Goal: Communication & Community: Answer question/provide support

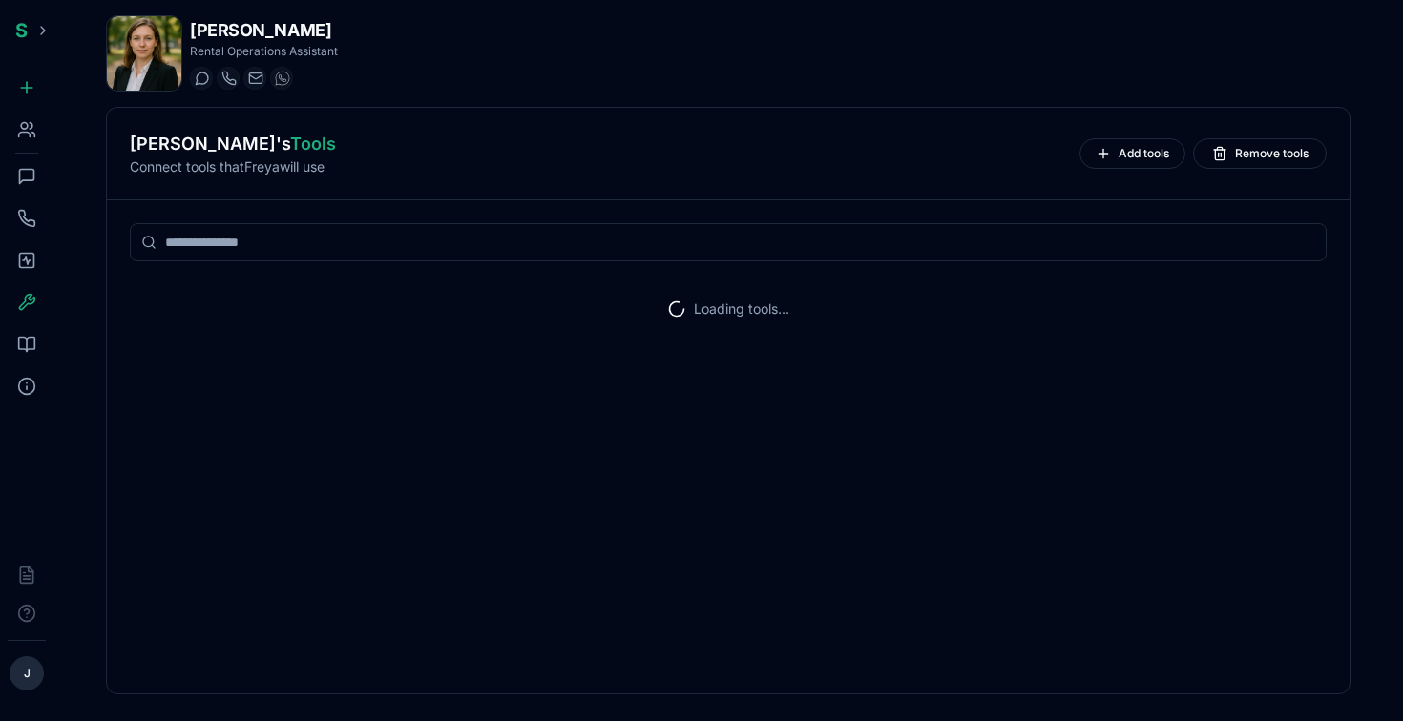
click at [23, 125] on icon at bounding box center [26, 129] width 19 height 19
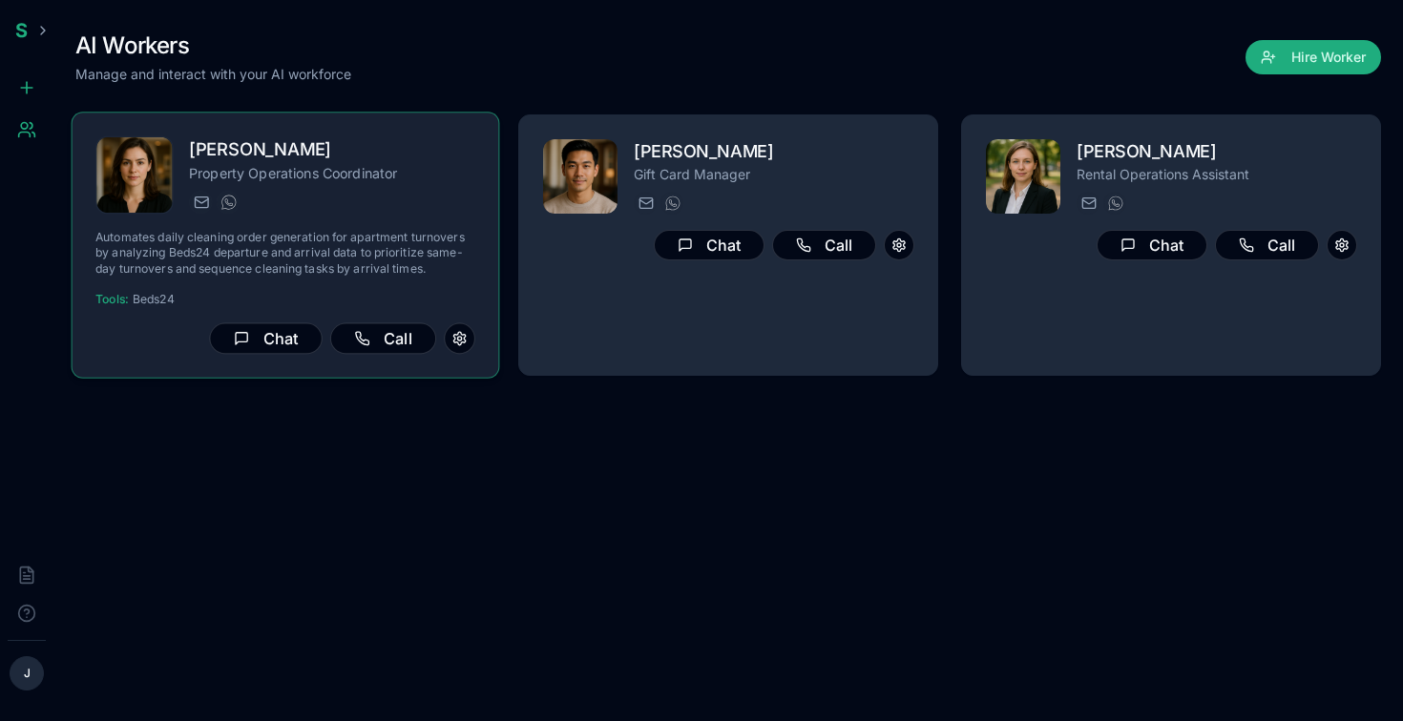
click at [418, 187] on div "[PERSON_NAME] Property Operations Coordinator [PERSON_NAME][EMAIL_ADDRESS] [PHO…" at bounding box center [332, 175] width 286 height 78
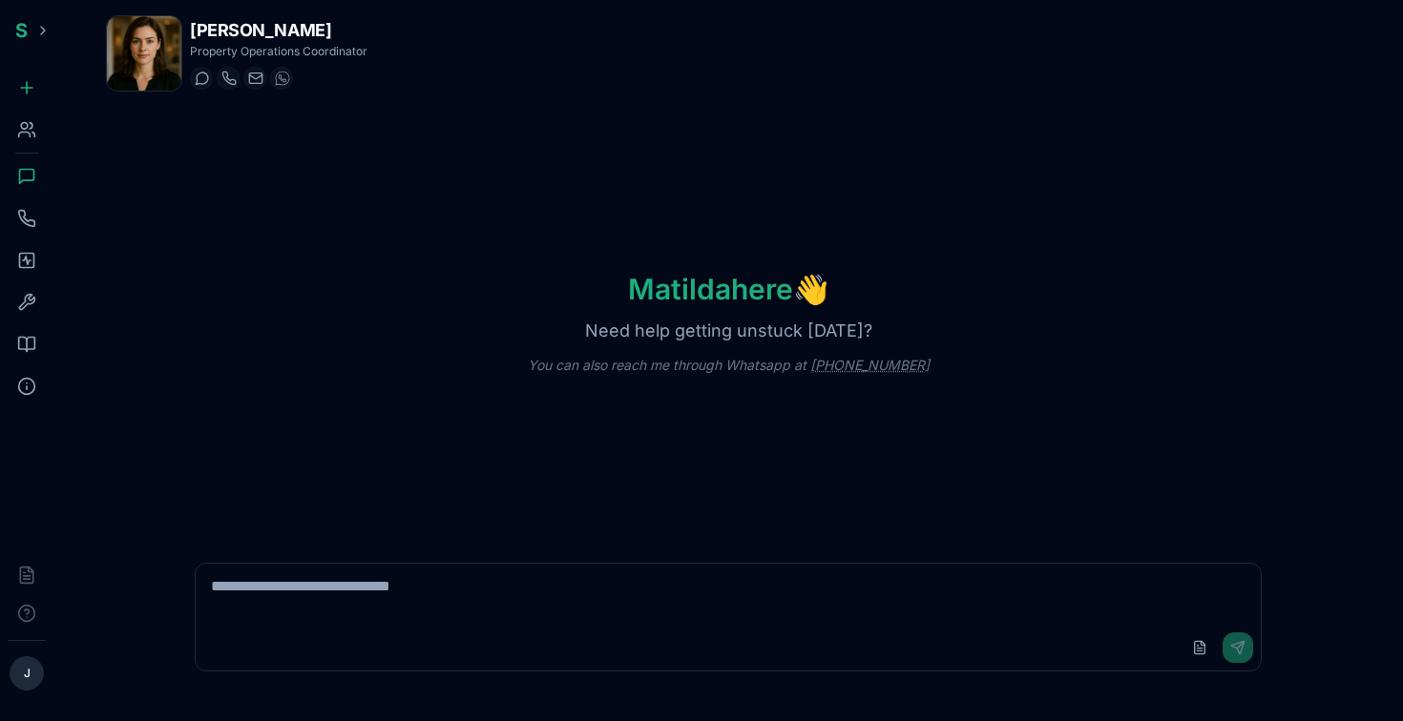
click at [25, 272] on div "Journal" at bounding box center [27, 260] width 38 height 38
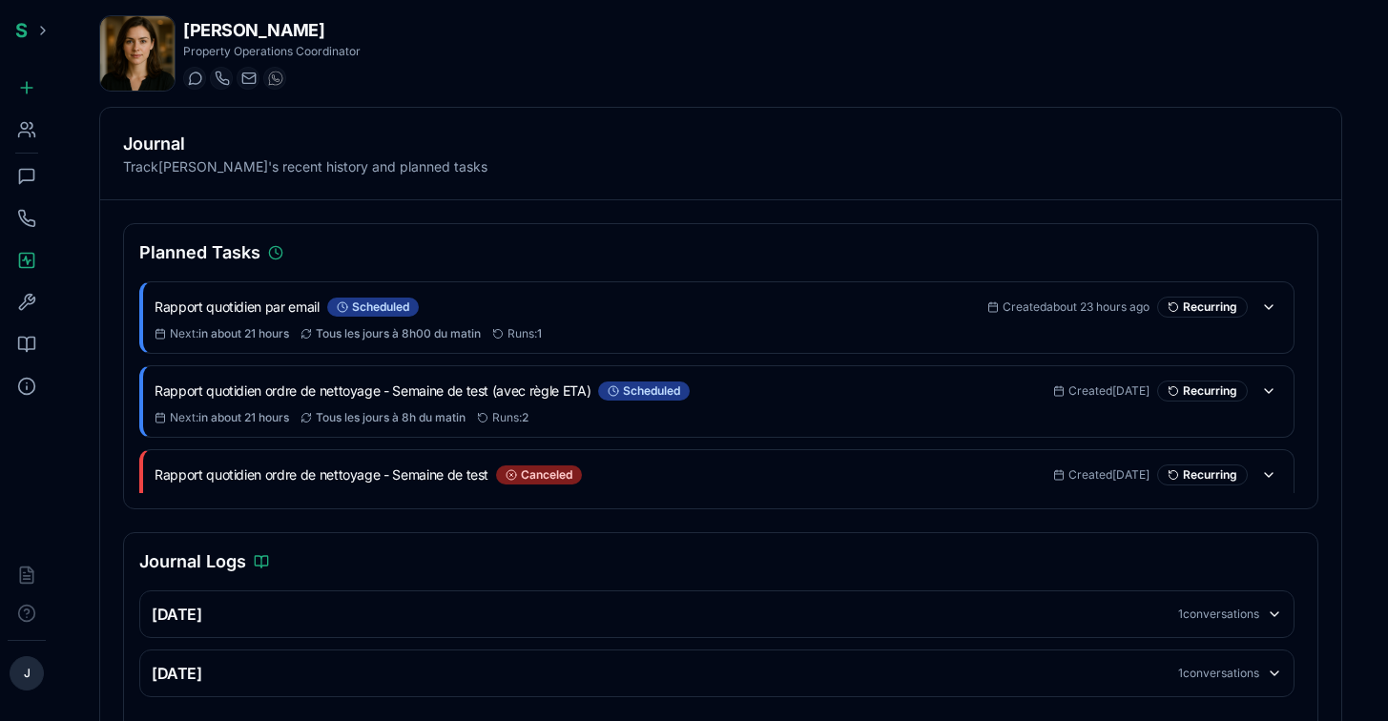
click at [34, 130] on icon at bounding box center [26, 129] width 19 height 19
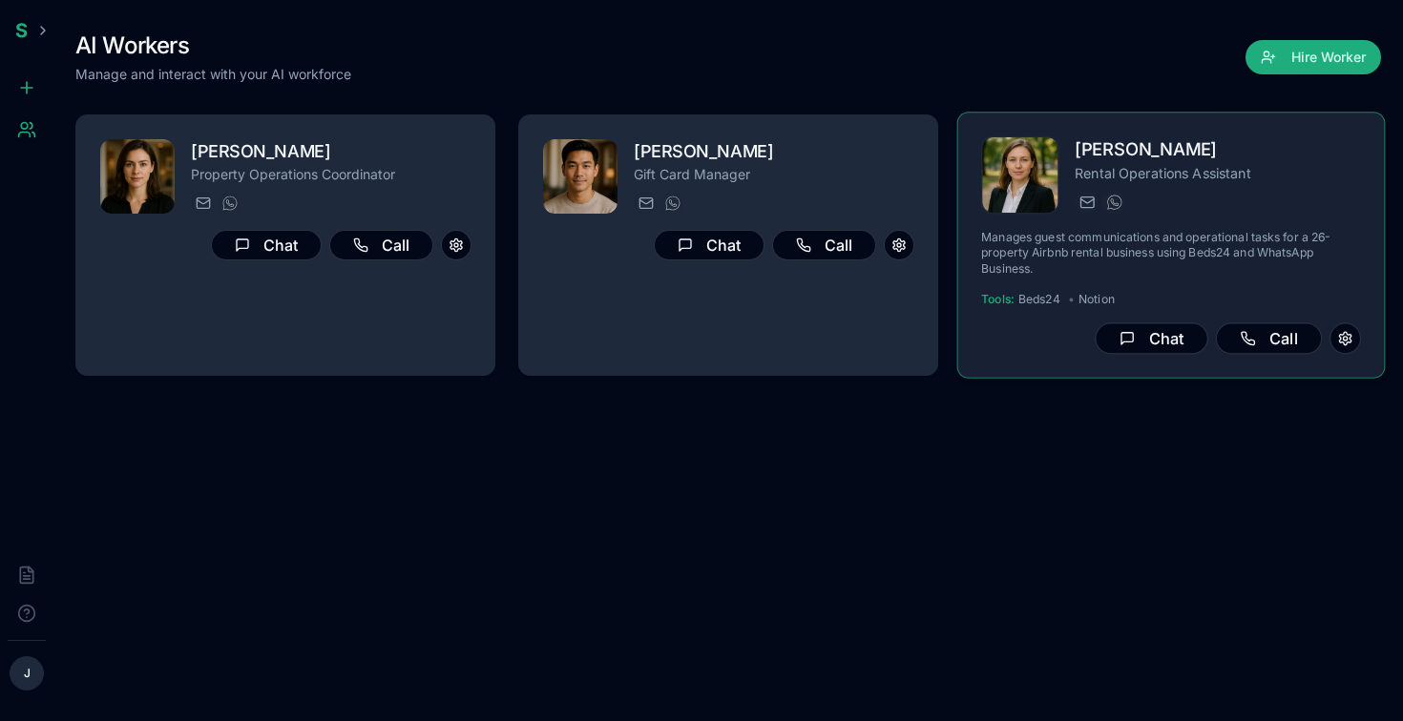
click at [1211, 183] on div "[PERSON_NAME] Rental Operations Assistant [EMAIL_ADDRESS] [PHONE_NUMBER]" at bounding box center [1217, 175] width 286 height 78
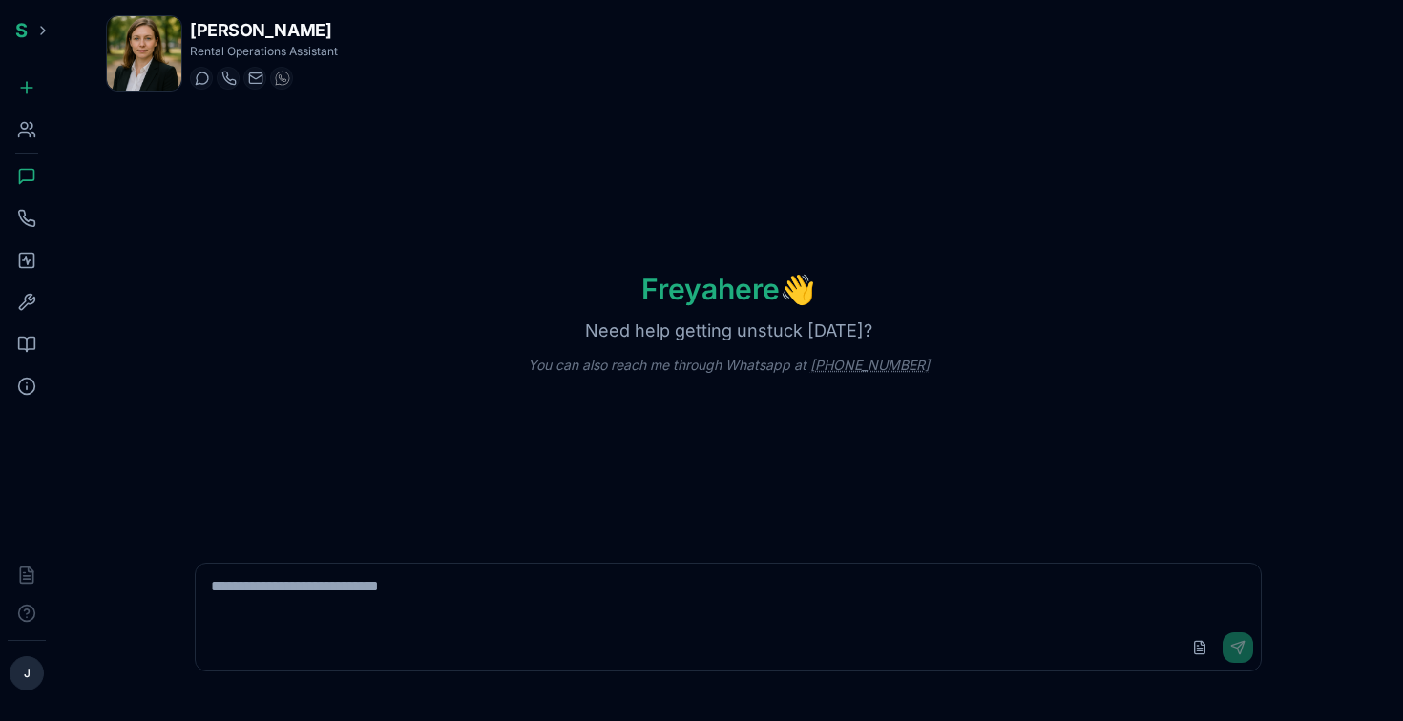
click at [26, 263] on icon at bounding box center [26, 260] width 19 height 19
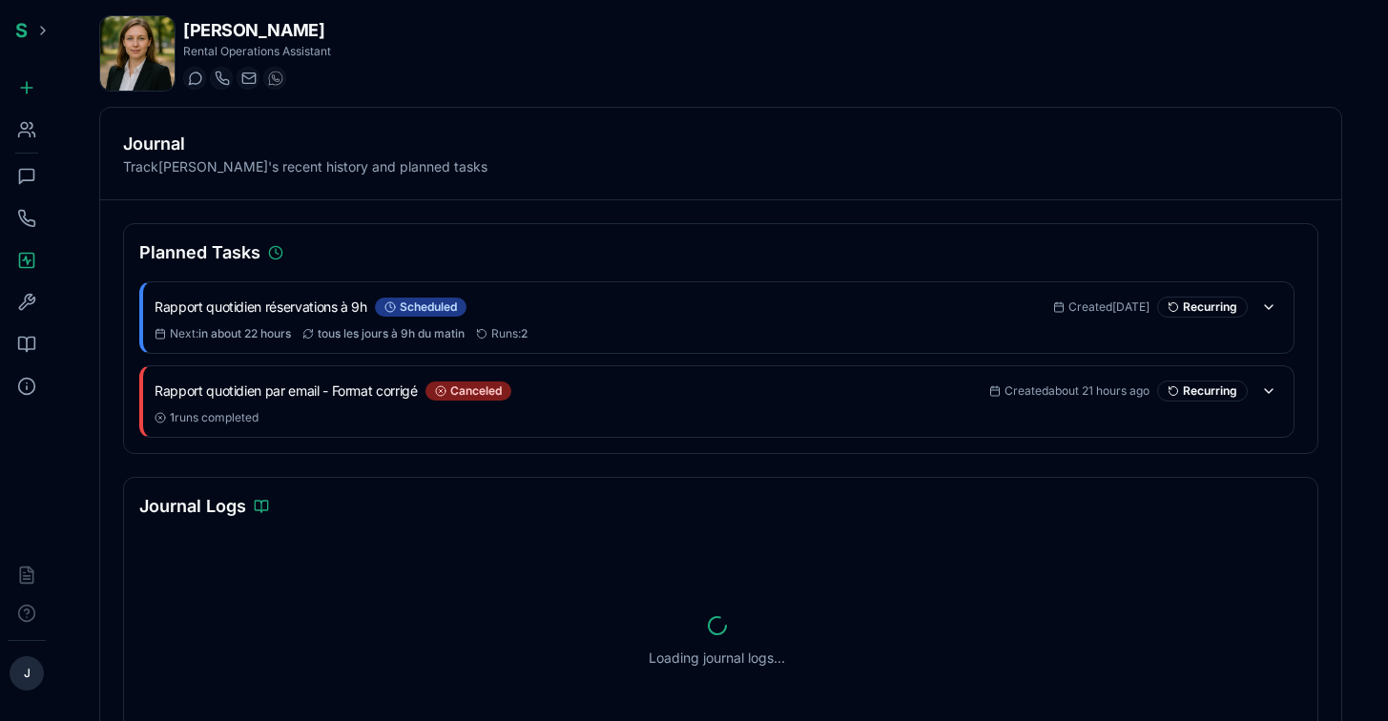
click at [24, 140] on div "Workers" at bounding box center [27, 130] width 38 height 38
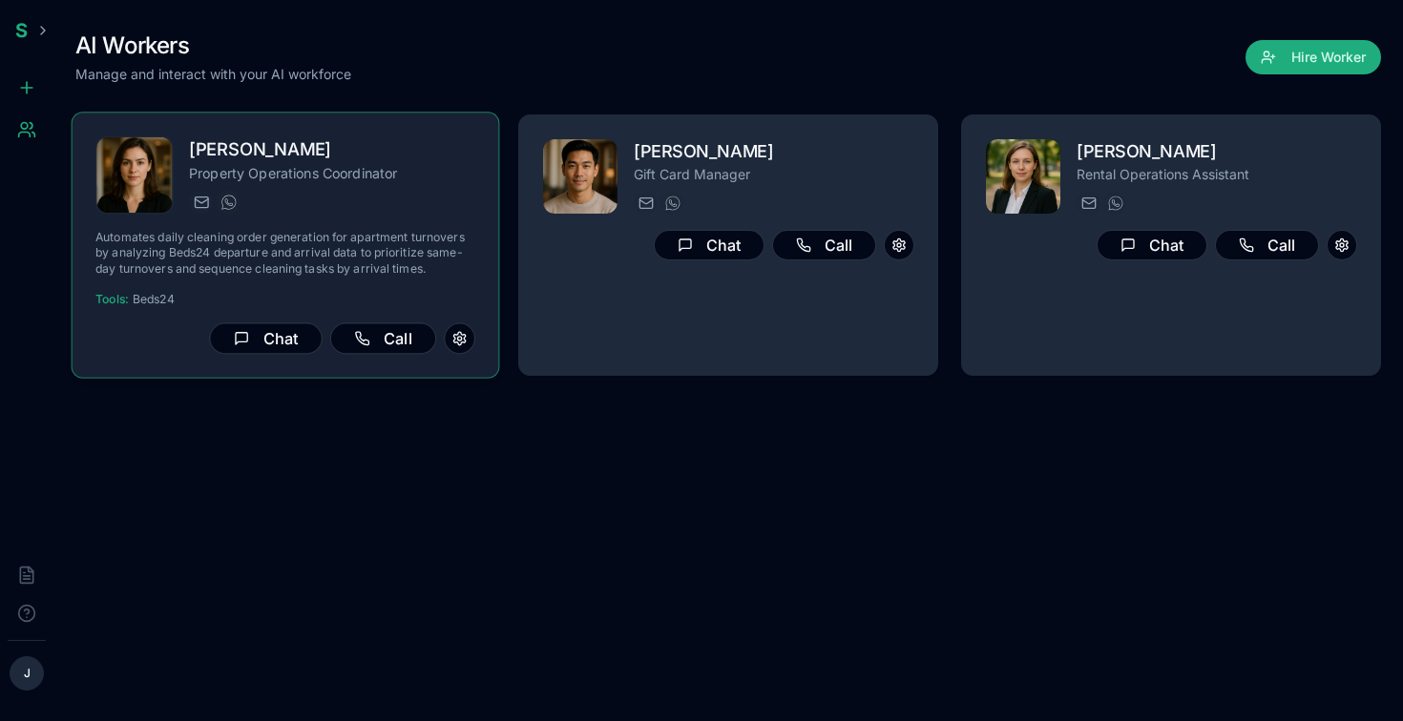
click at [307, 176] on p "Property Operations Coordinator" at bounding box center [332, 172] width 286 height 19
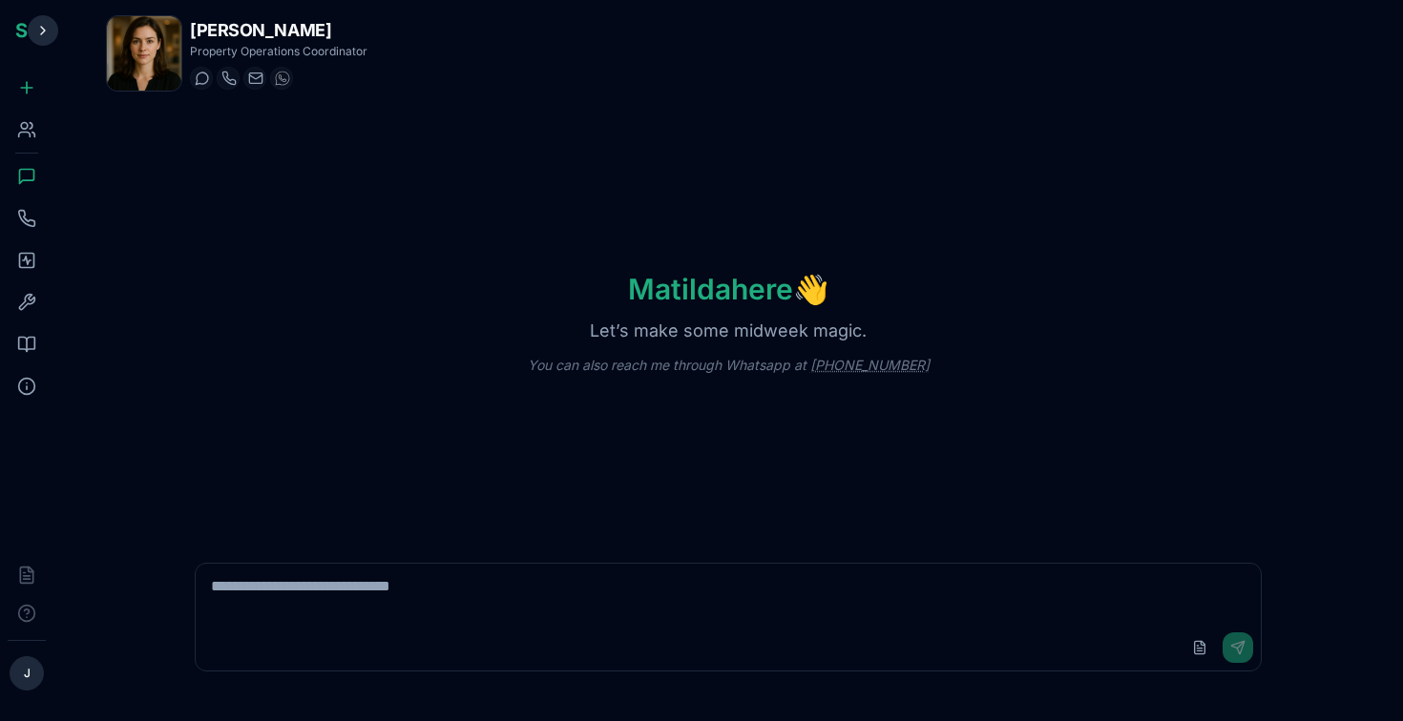
click at [40, 41] on button at bounding box center [43, 30] width 31 height 31
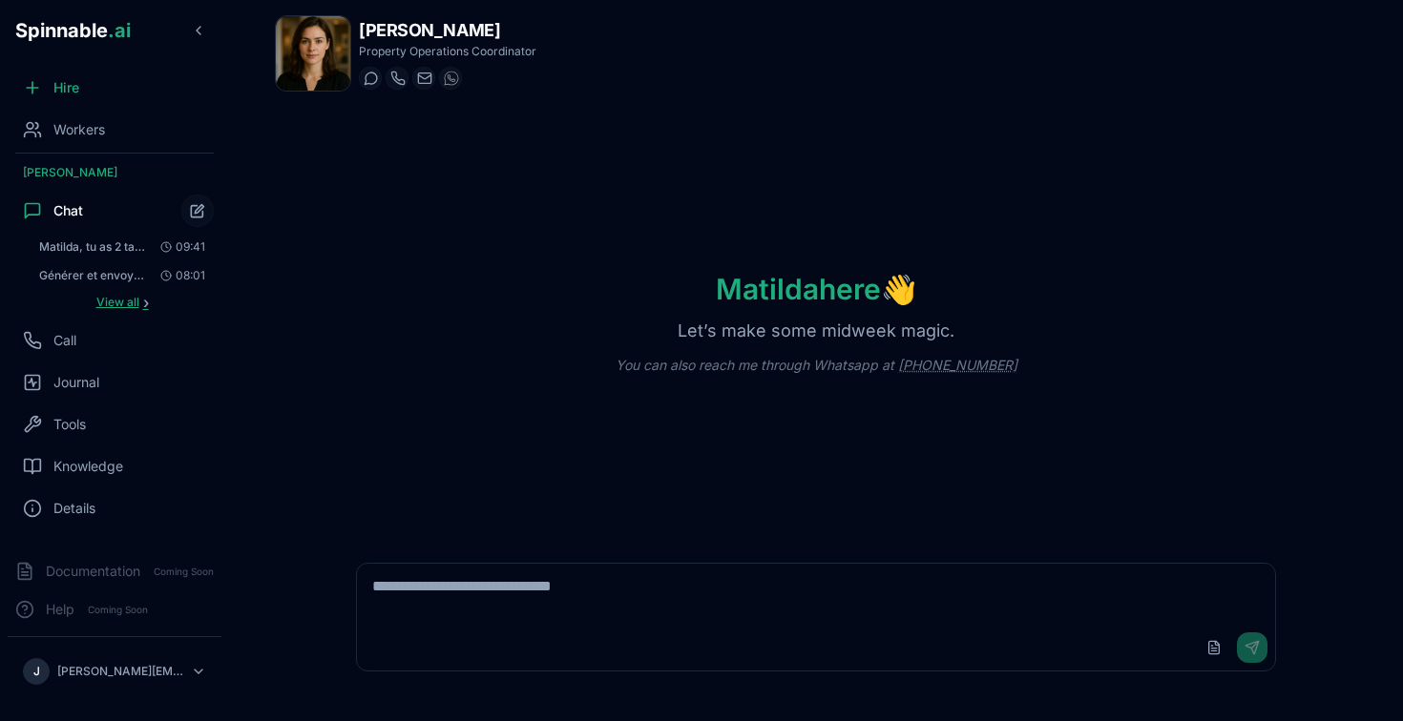
click at [118, 301] on span "View all" at bounding box center [117, 302] width 43 height 15
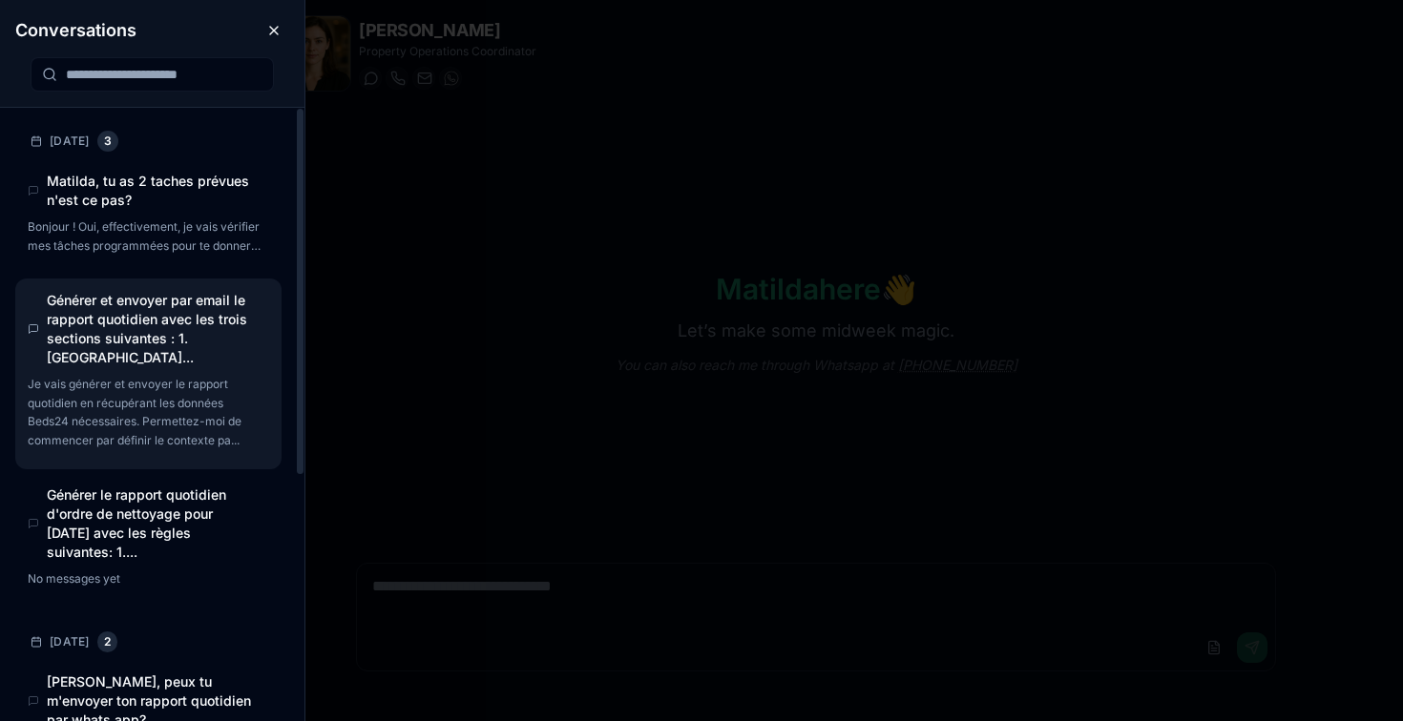
click at [129, 334] on h4 "Générer et envoyer par email le rapport quotidien avec les trois sections suiva…" at bounding box center [152, 329] width 211 height 76
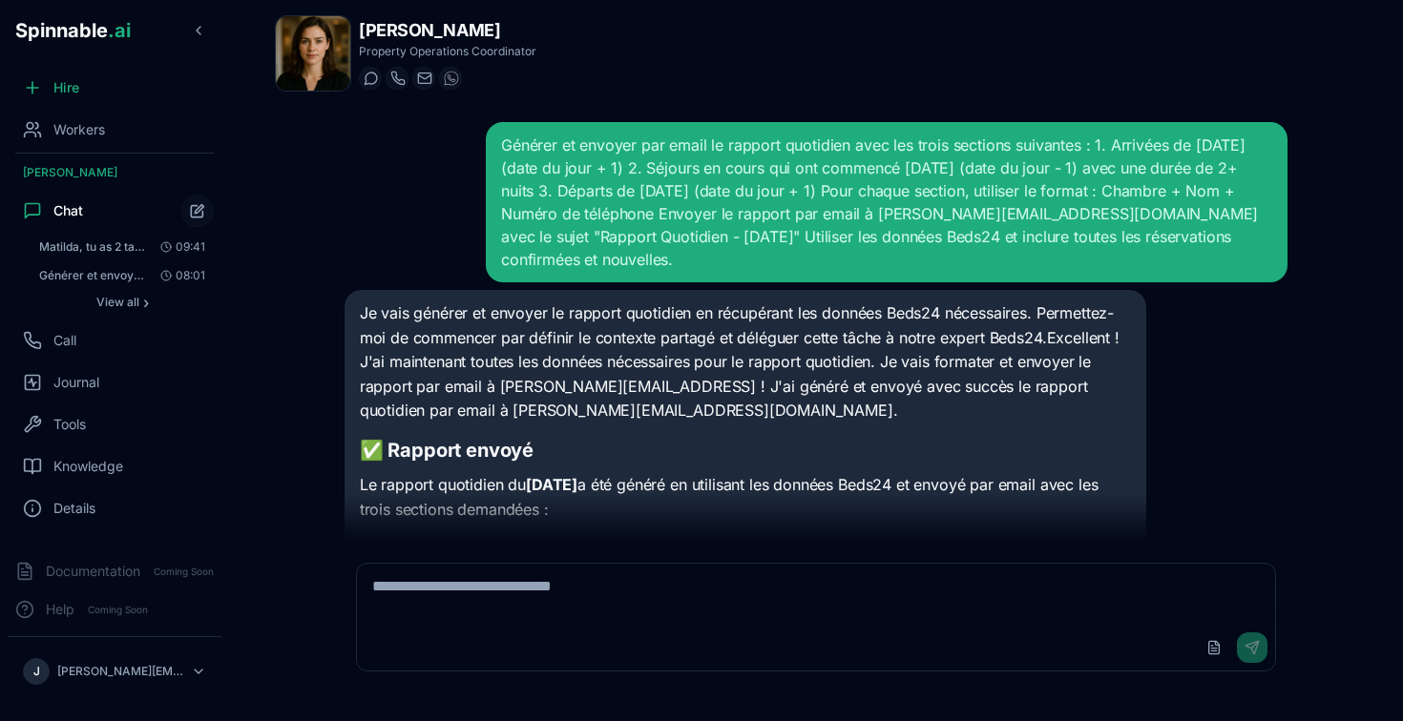
scroll to position [417, 0]
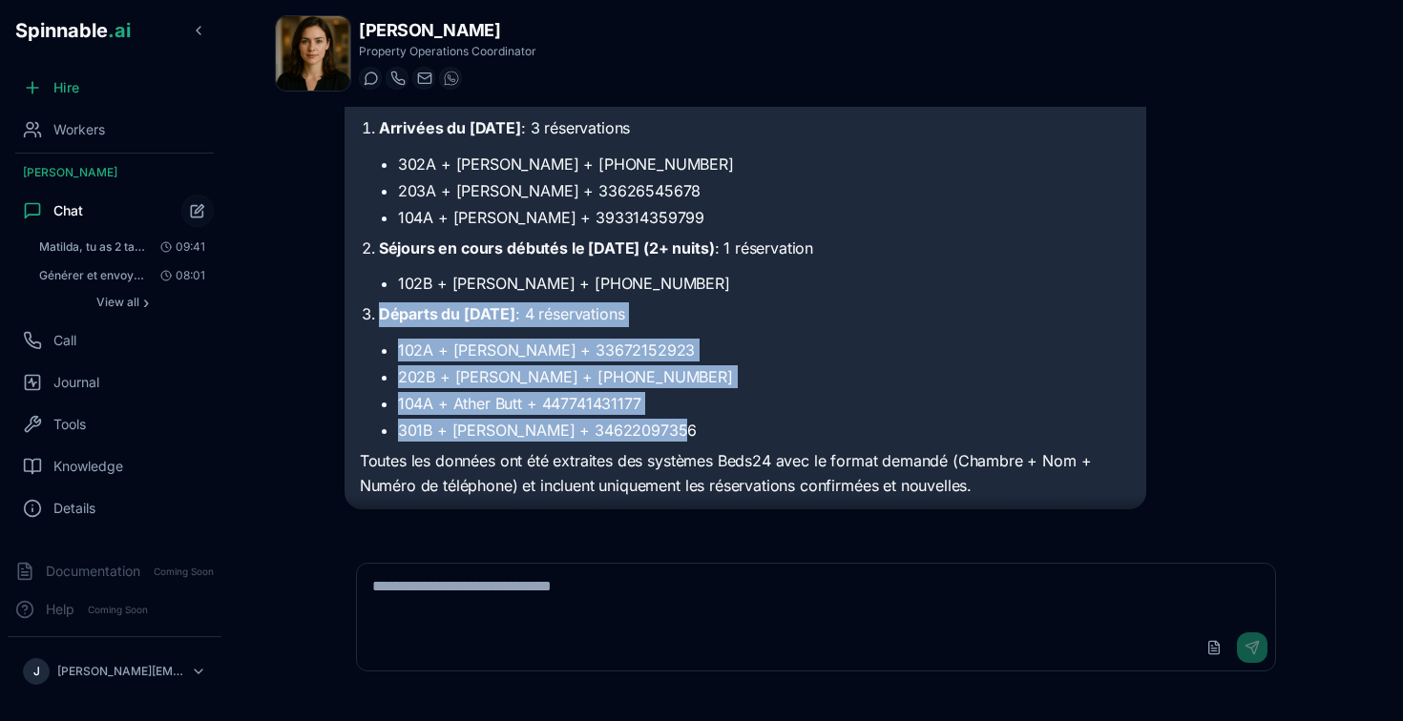
drag, startPoint x: 364, startPoint y: 292, endPoint x: 676, endPoint y: 408, distance: 333.9
click at [676, 408] on li "Départs du [DATE] : 4 réservations 102A + [PERSON_NAME] + 33672152923 202B + [P…" at bounding box center [755, 371] width 752 height 139
copy li "Départs du [DATE] : 4 réservations 102A + [PERSON_NAME] + 33672152923 202B + [P…"
click at [1197, 372] on div "Je vais générer et envoyer le rapport quotidien en récupérant les données Beds2…" at bounding box center [816, 191] width 944 height 636
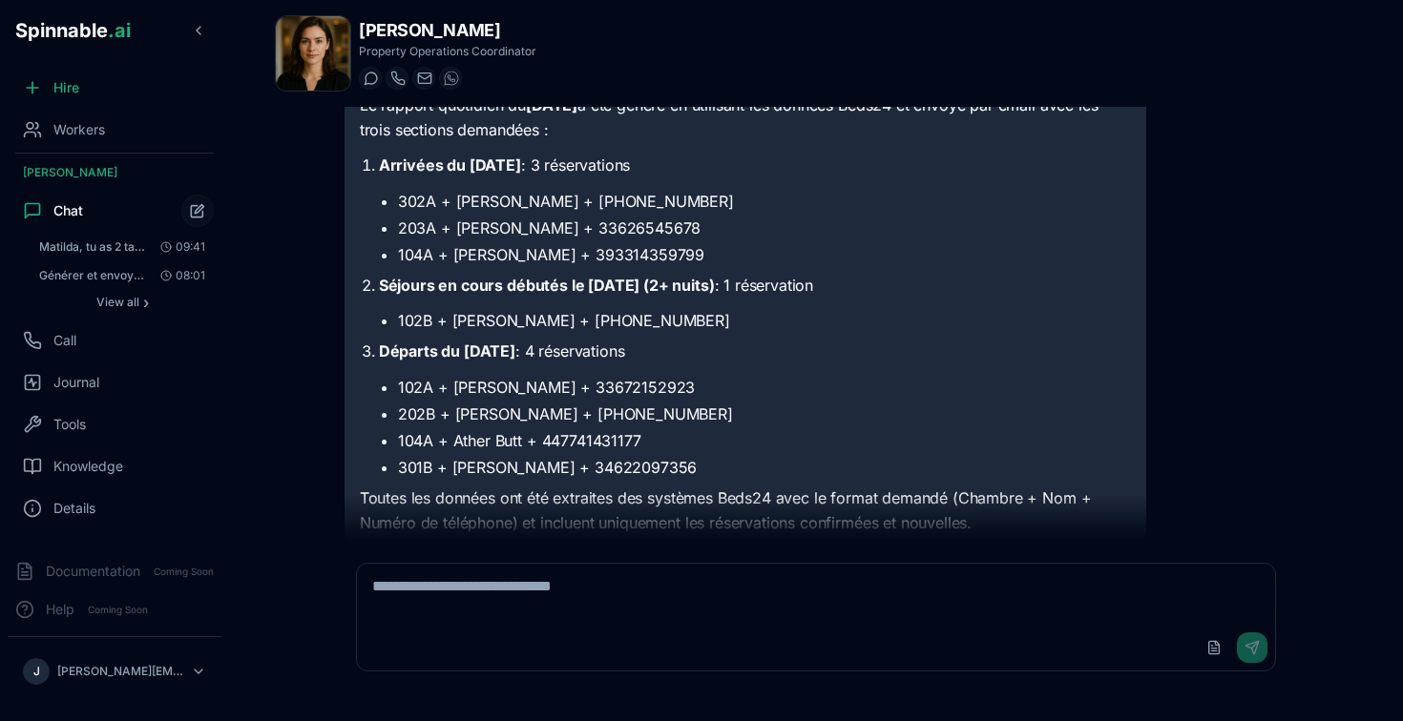
scroll to position [0, 0]
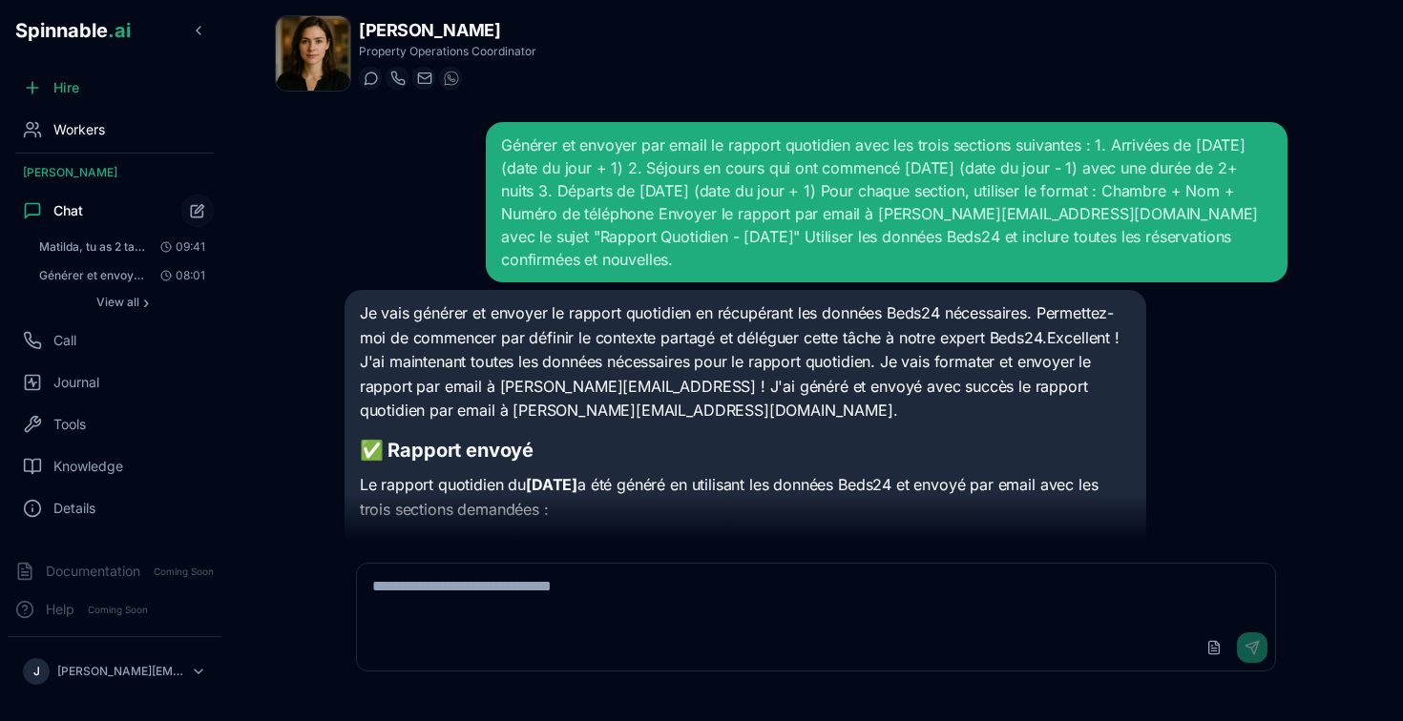
click at [78, 138] on span "Workers" at bounding box center [79, 129] width 52 height 19
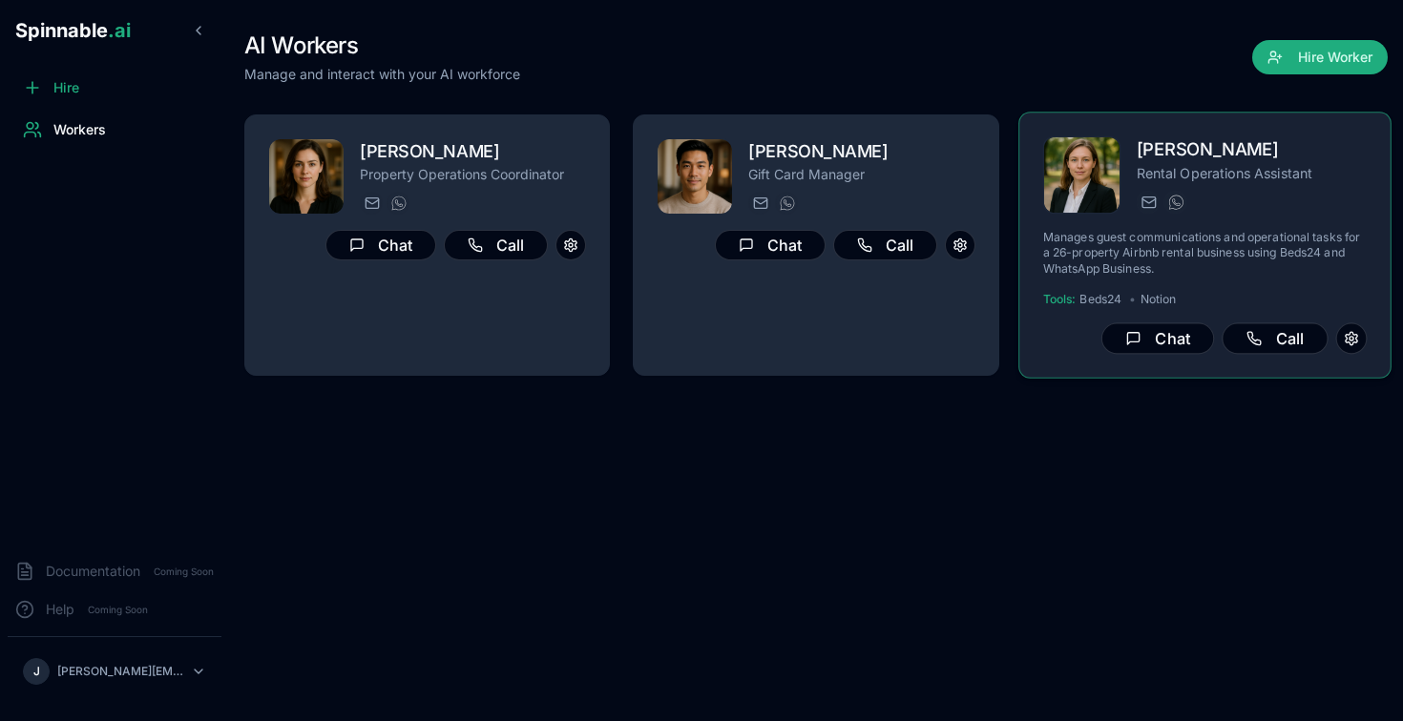
click at [1123, 179] on div "[PERSON_NAME] Rental Operations Assistant [EMAIL_ADDRESS] [PHONE_NUMBER]" at bounding box center [1204, 175] width 324 height 78
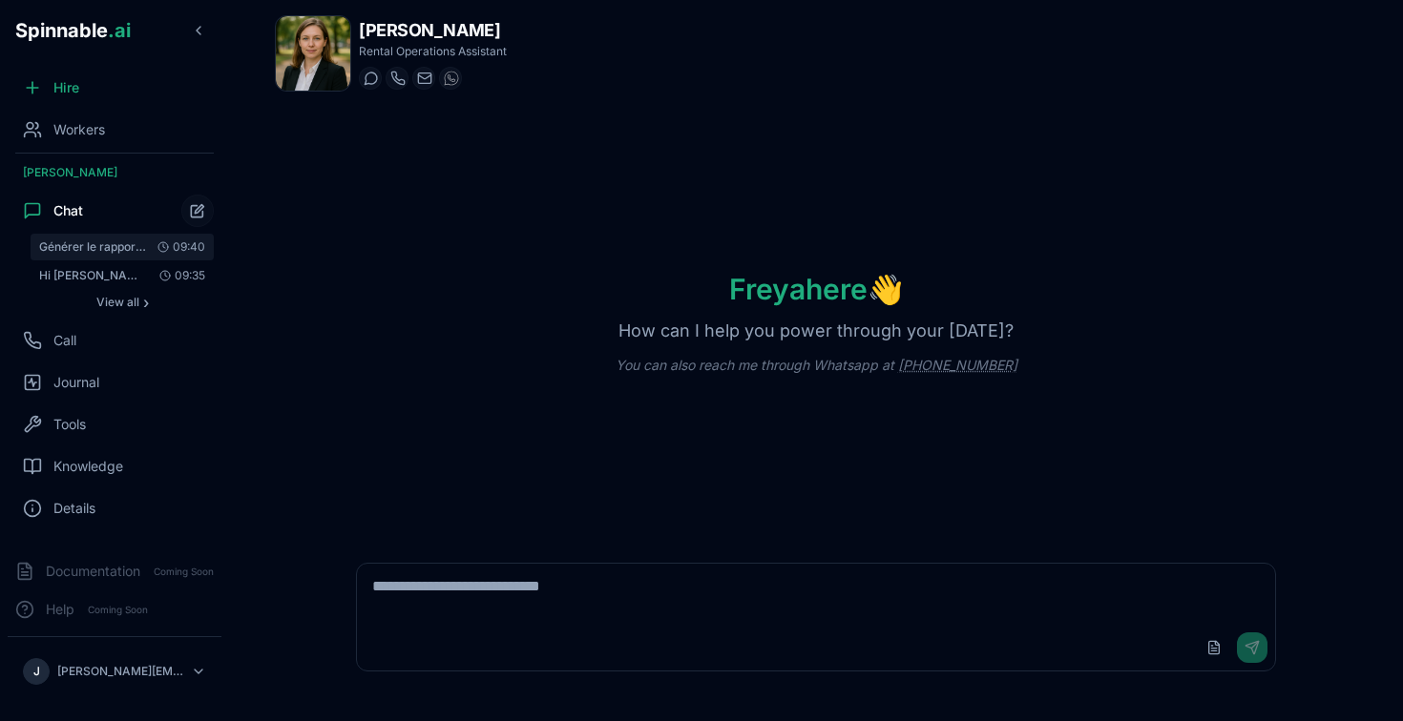
click at [93, 250] on span "Générer le rapport quotidien des réservations avec le format suivant : 1. **ARR…" at bounding box center [93, 246] width 108 height 15
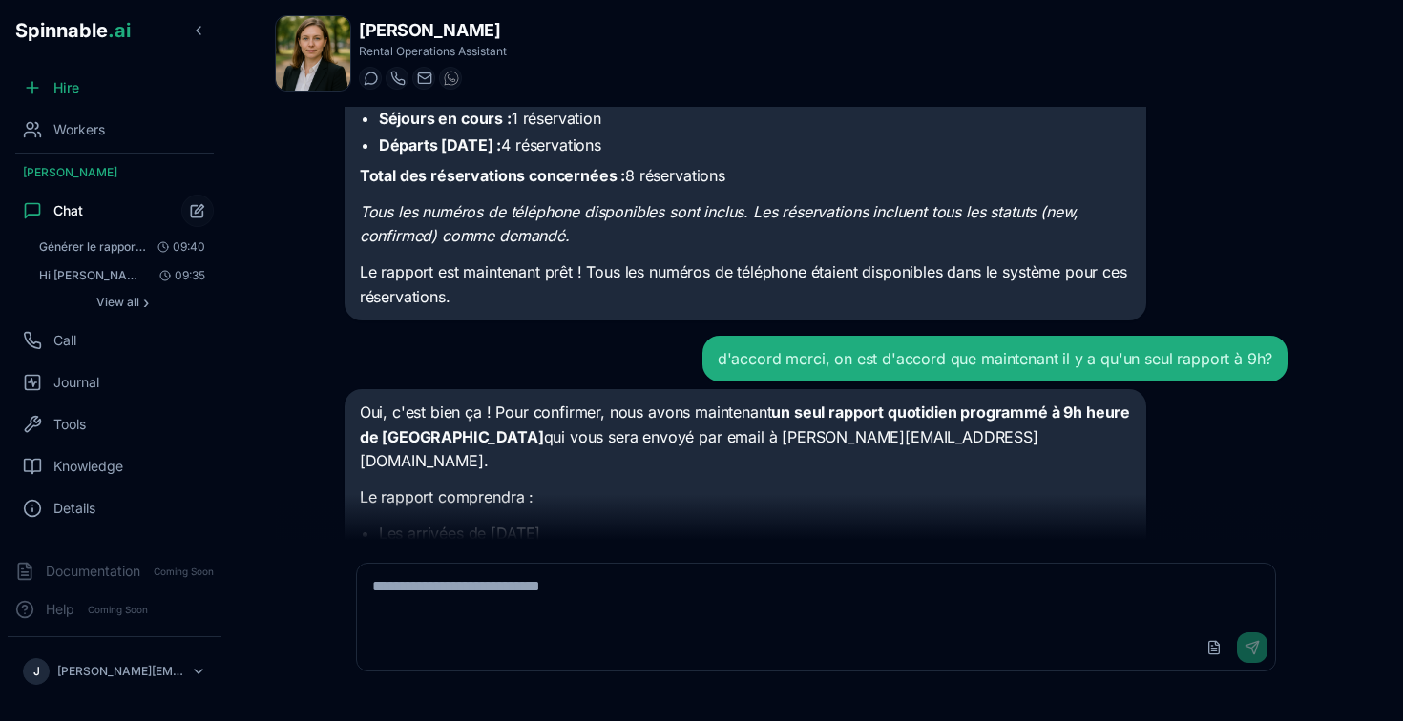
scroll to position [740, 0]
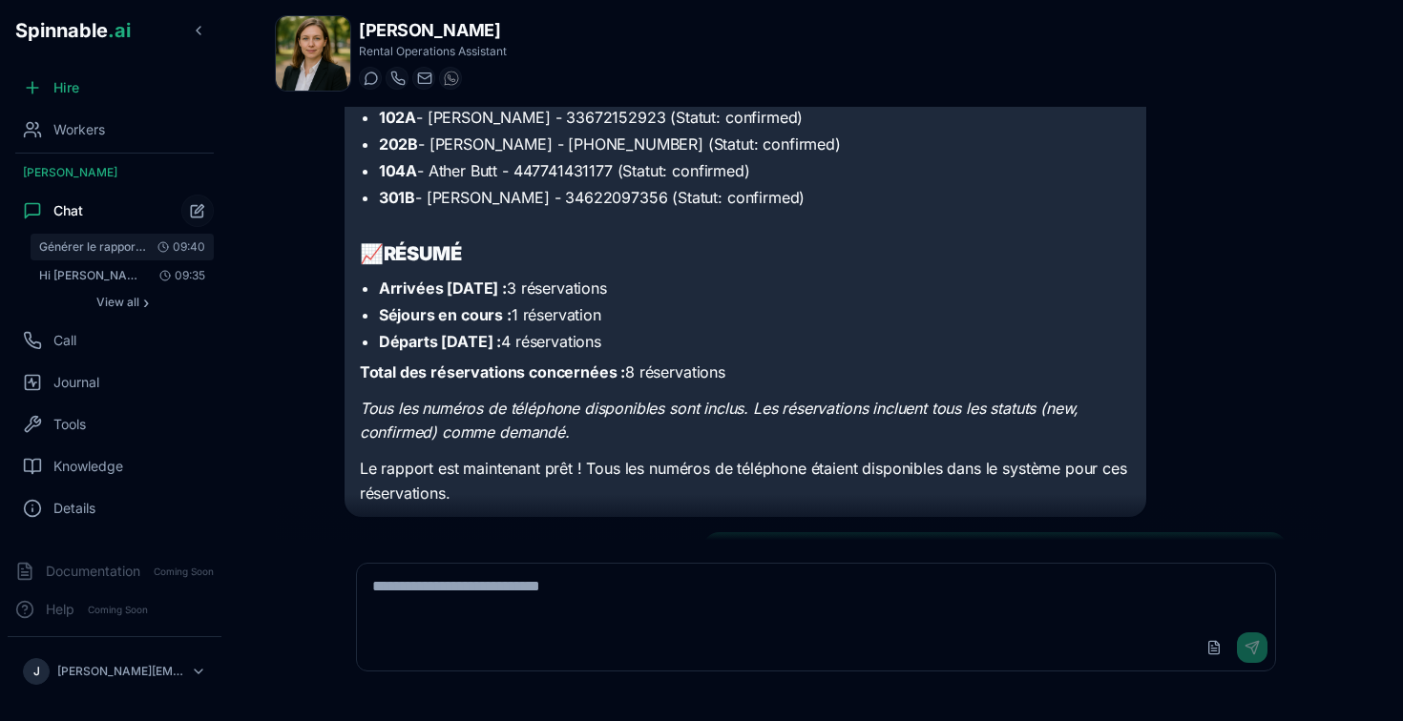
click at [112, 249] on span "Générer le rapport quotidien des réservations avec le format suivant : 1. **ARR…" at bounding box center [93, 246] width 108 height 15
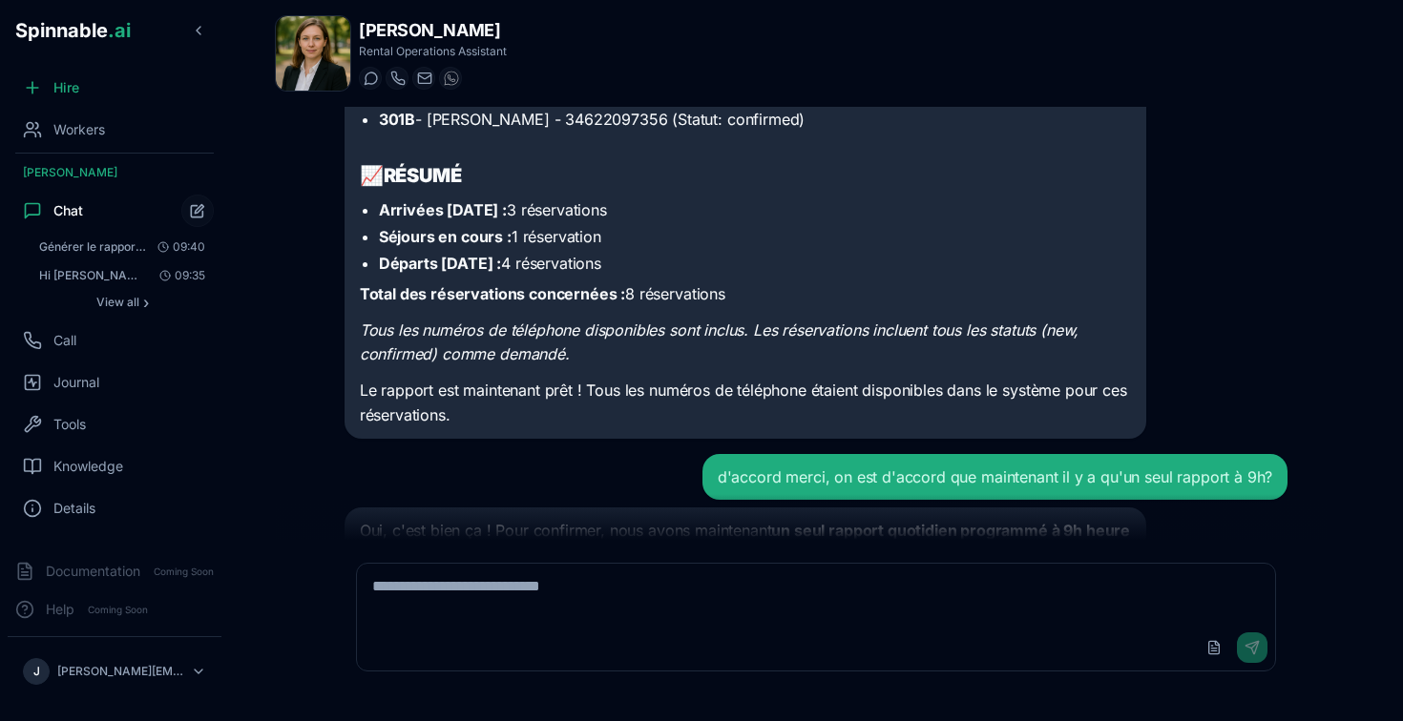
scroll to position [821, 0]
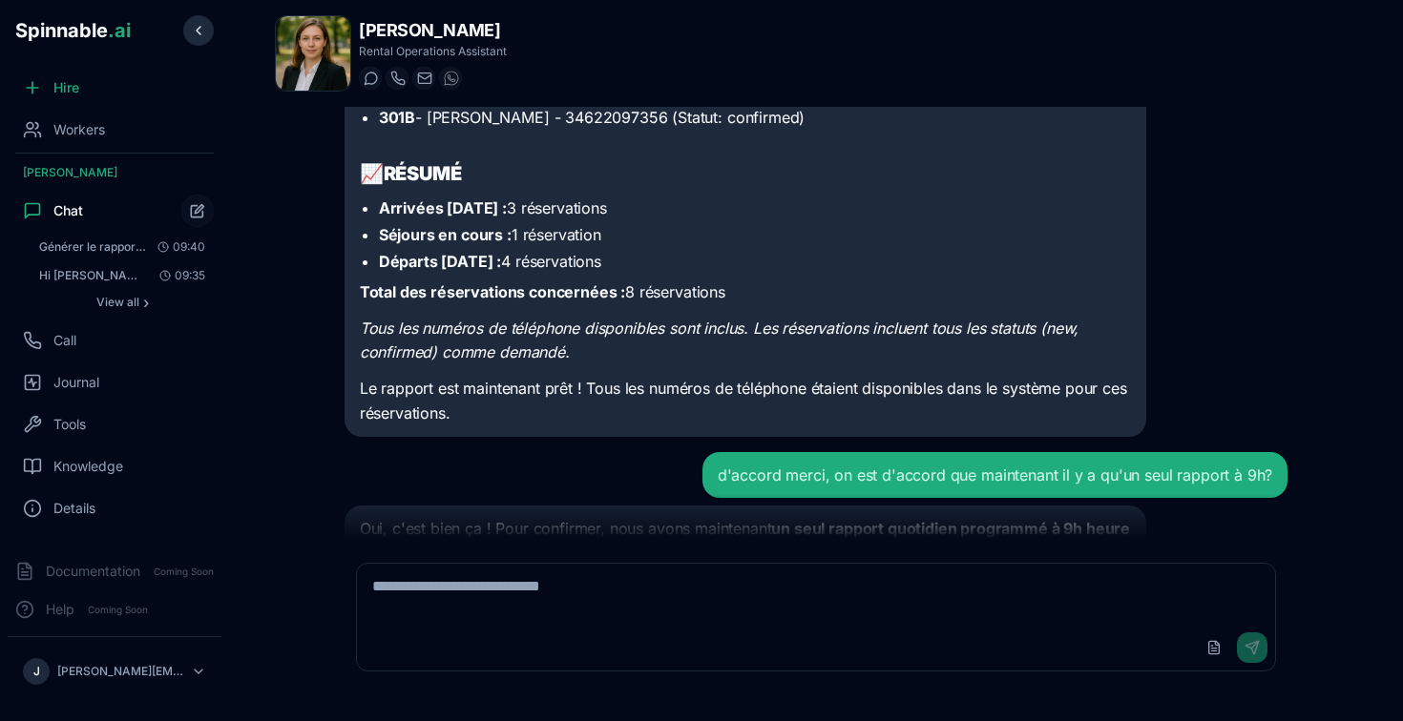
click at [195, 29] on button at bounding box center [198, 30] width 31 height 31
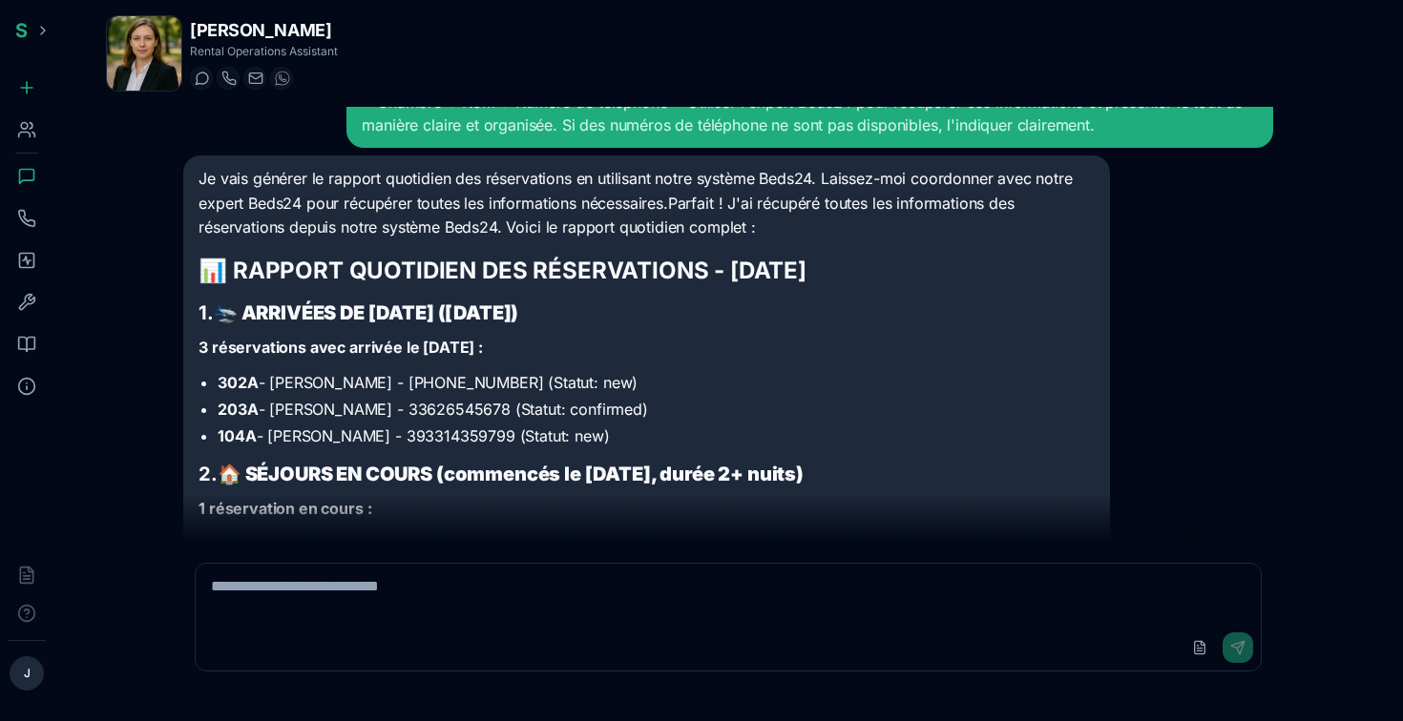
scroll to position [0, 0]
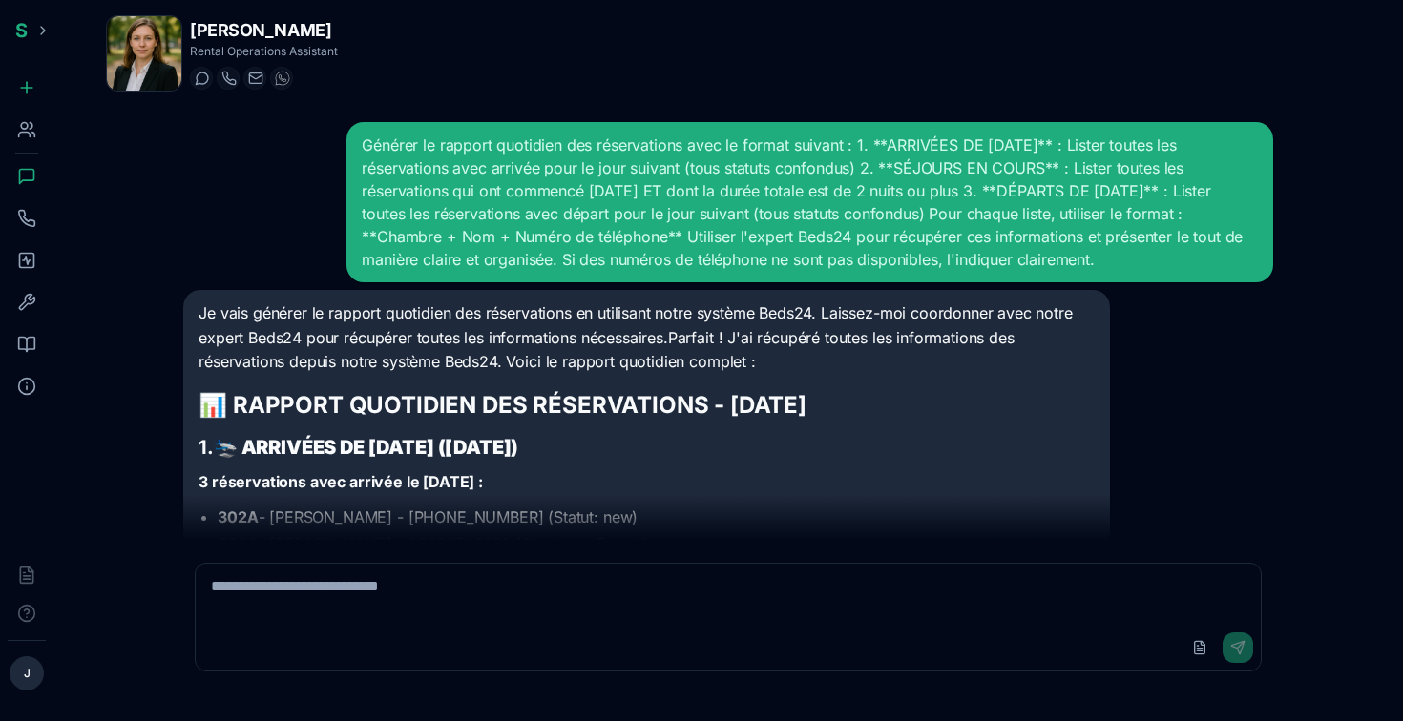
click at [150, 48] on img at bounding box center [144, 53] width 74 height 74
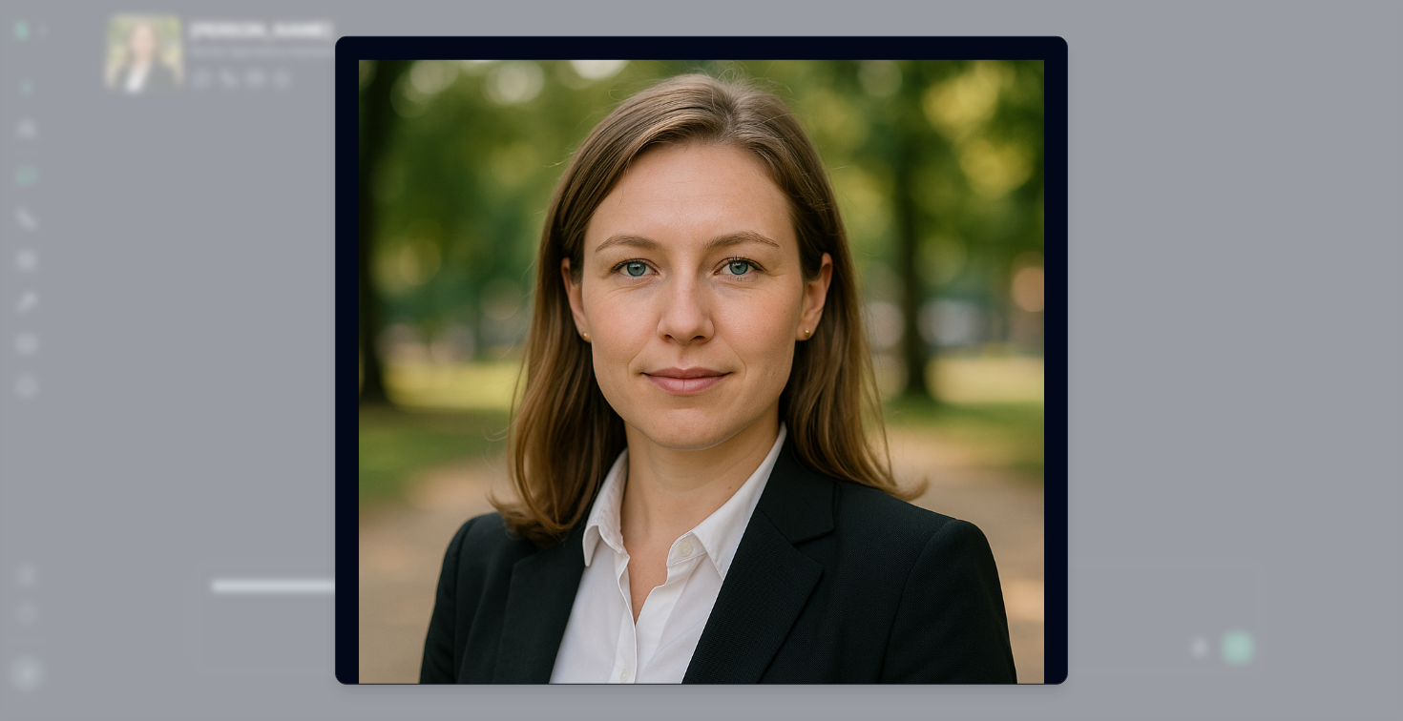
click at [454, 98] on img at bounding box center [701, 402] width 685 height 685
drag, startPoint x: 1126, startPoint y: 363, endPoint x: 904, endPoint y: 325, distance: 225.4
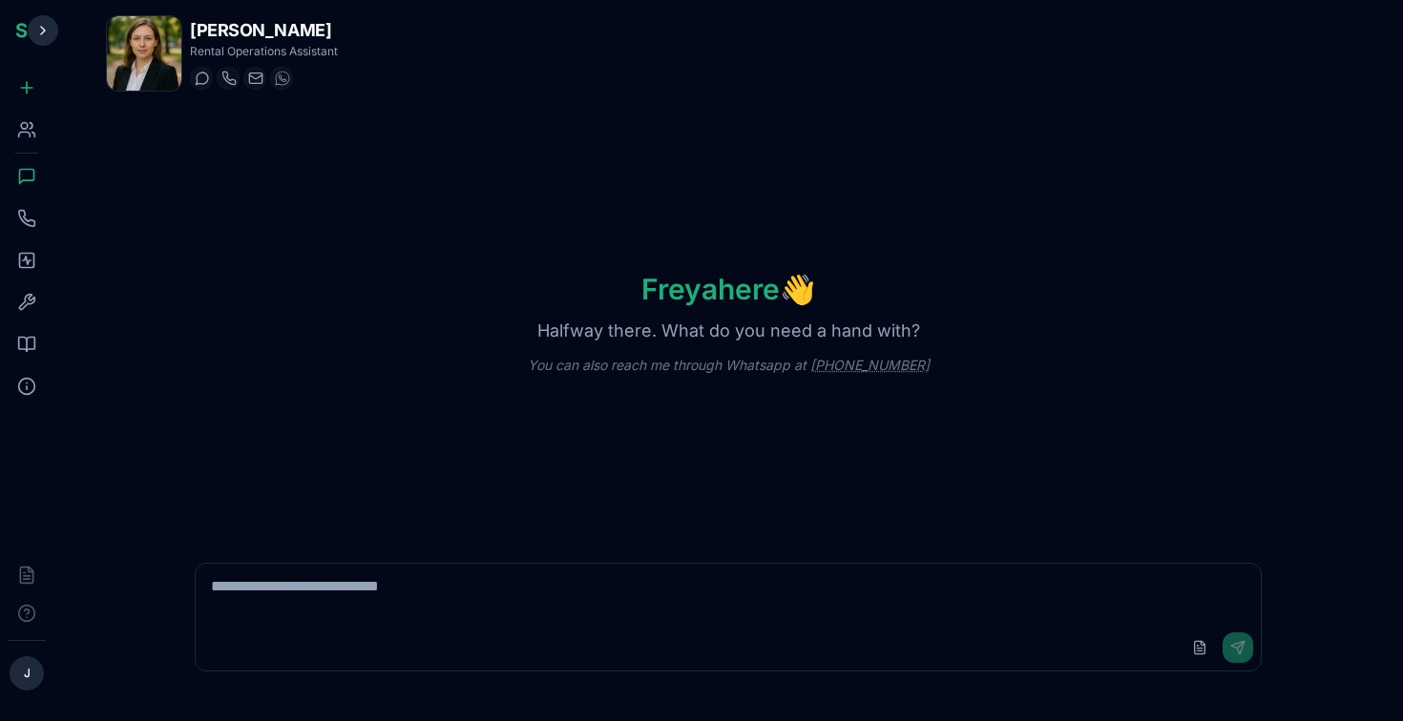
click at [39, 34] on button at bounding box center [43, 30] width 31 height 31
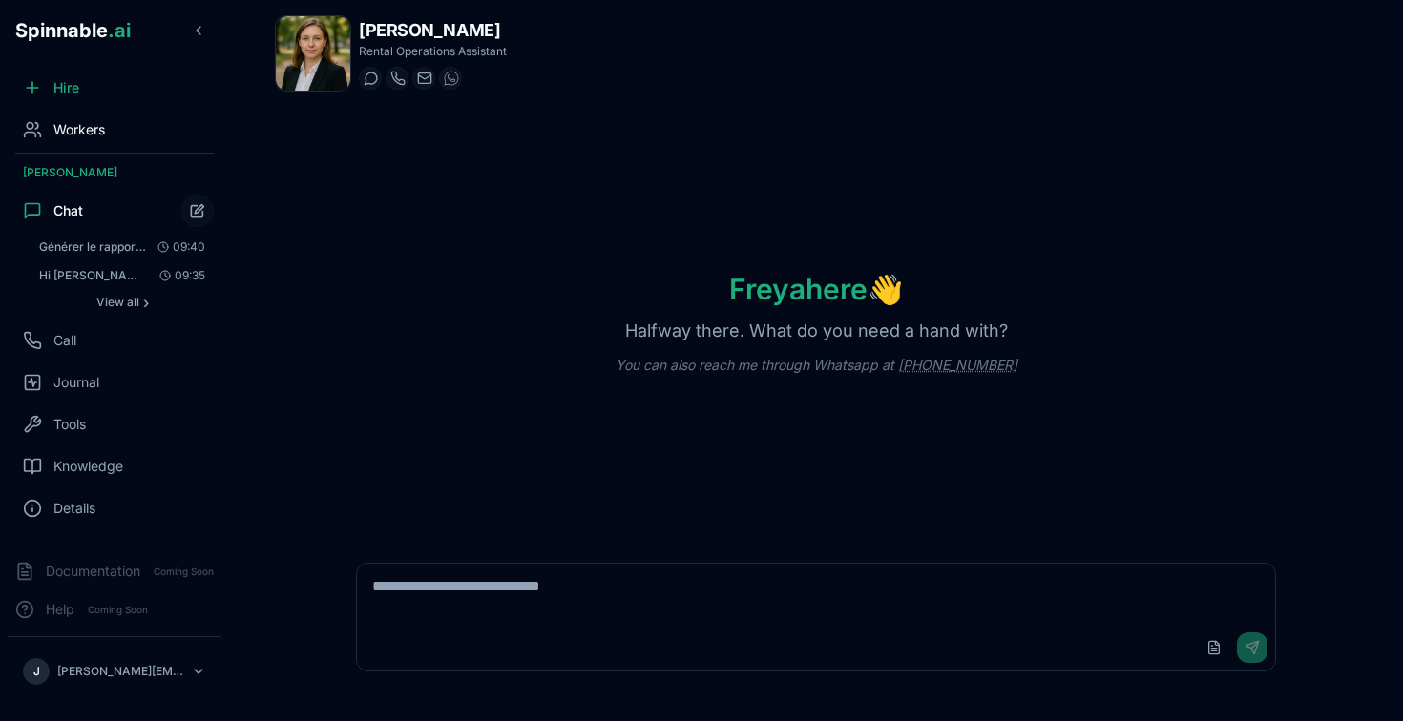
click at [110, 131] on div "Workers" at bounding box center [115, 130] width 214 height 38
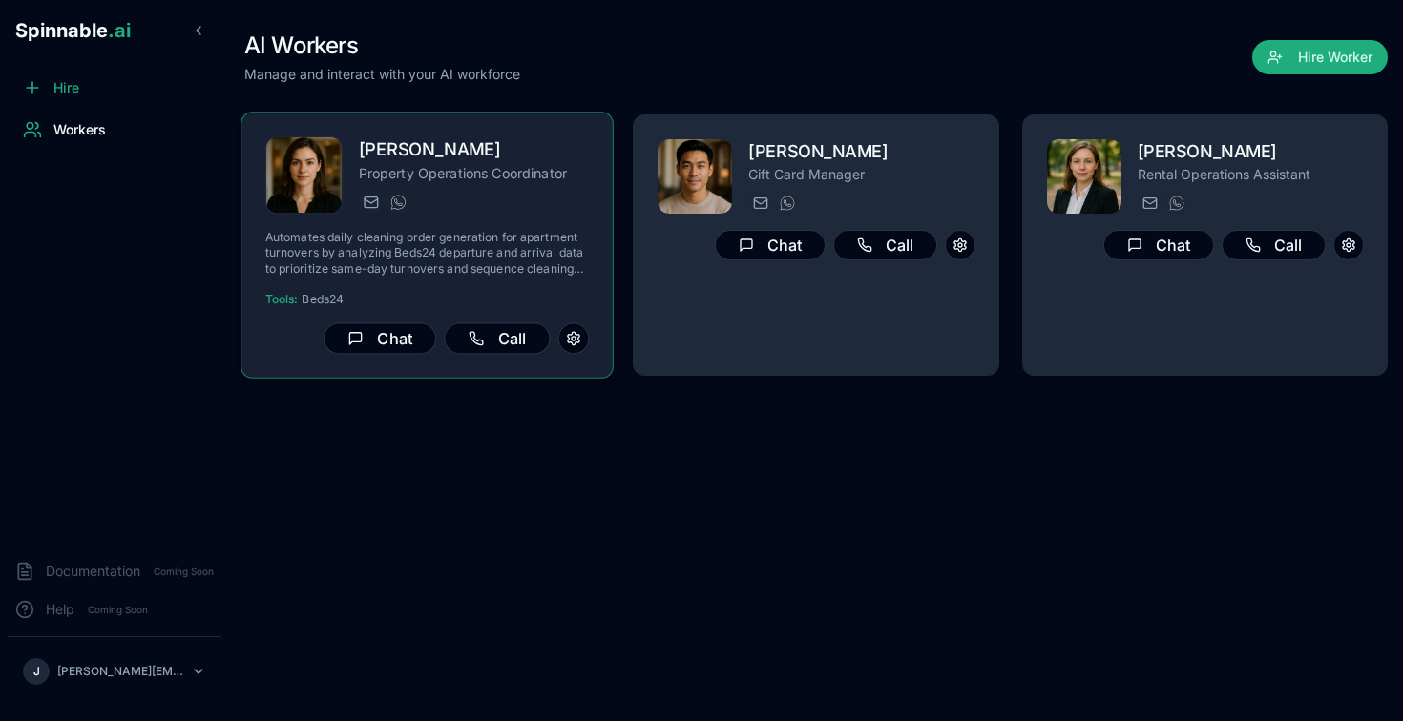
click at [533, 164] on p "Property Operations Coordinator" at bounding box center [474, 172] width 231 height 19
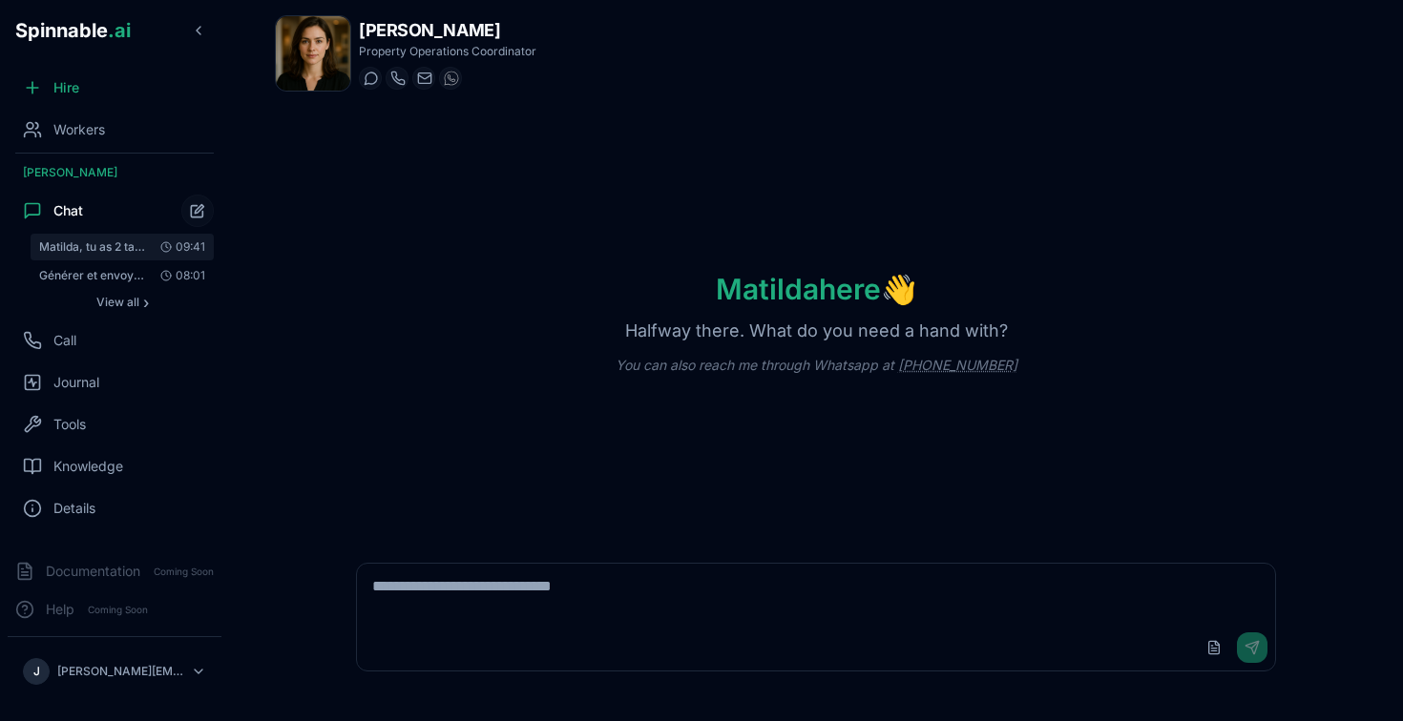
click at [111, 239] on span "Matilda, tu as 2 taches prévues n'est ce pas?" at bounding box center [93, 246] width 108 height 15
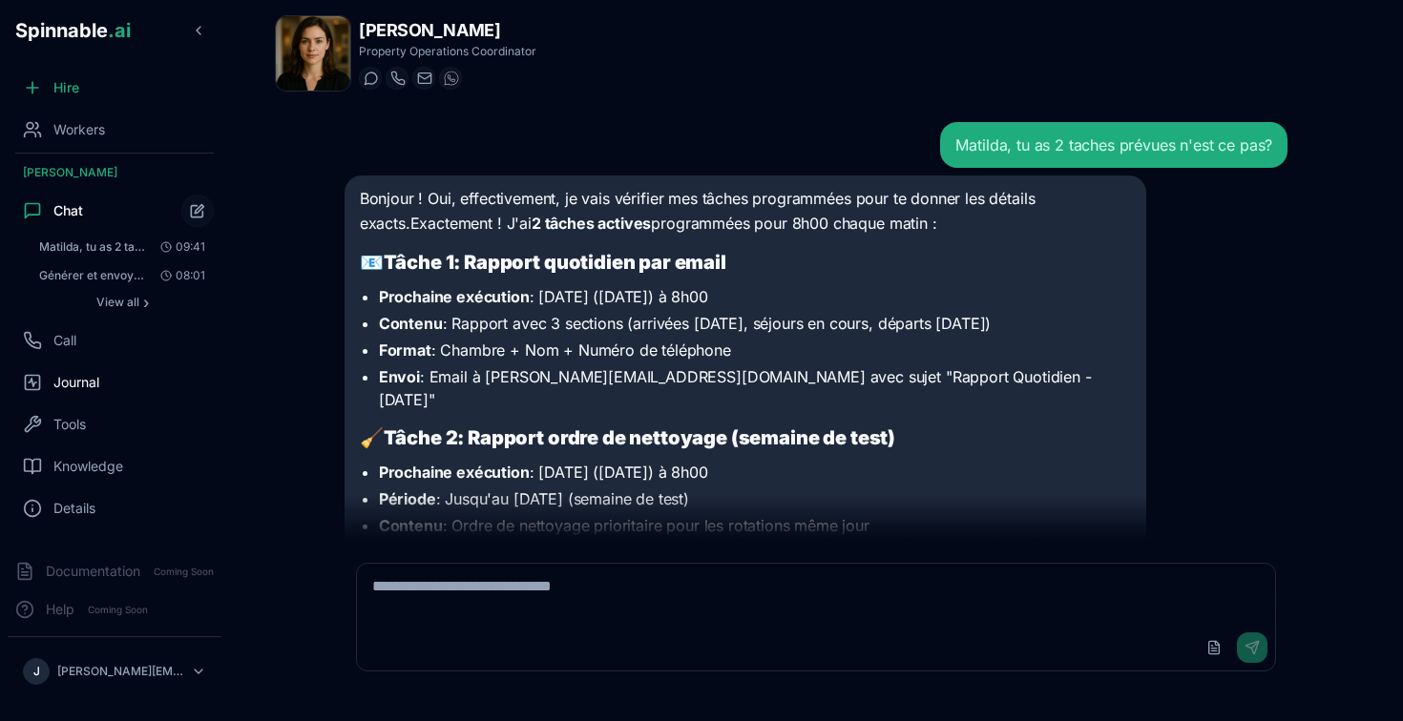
click at [94, 373] on span "Journal" at bounding box center [76, 382] width 46 height 19
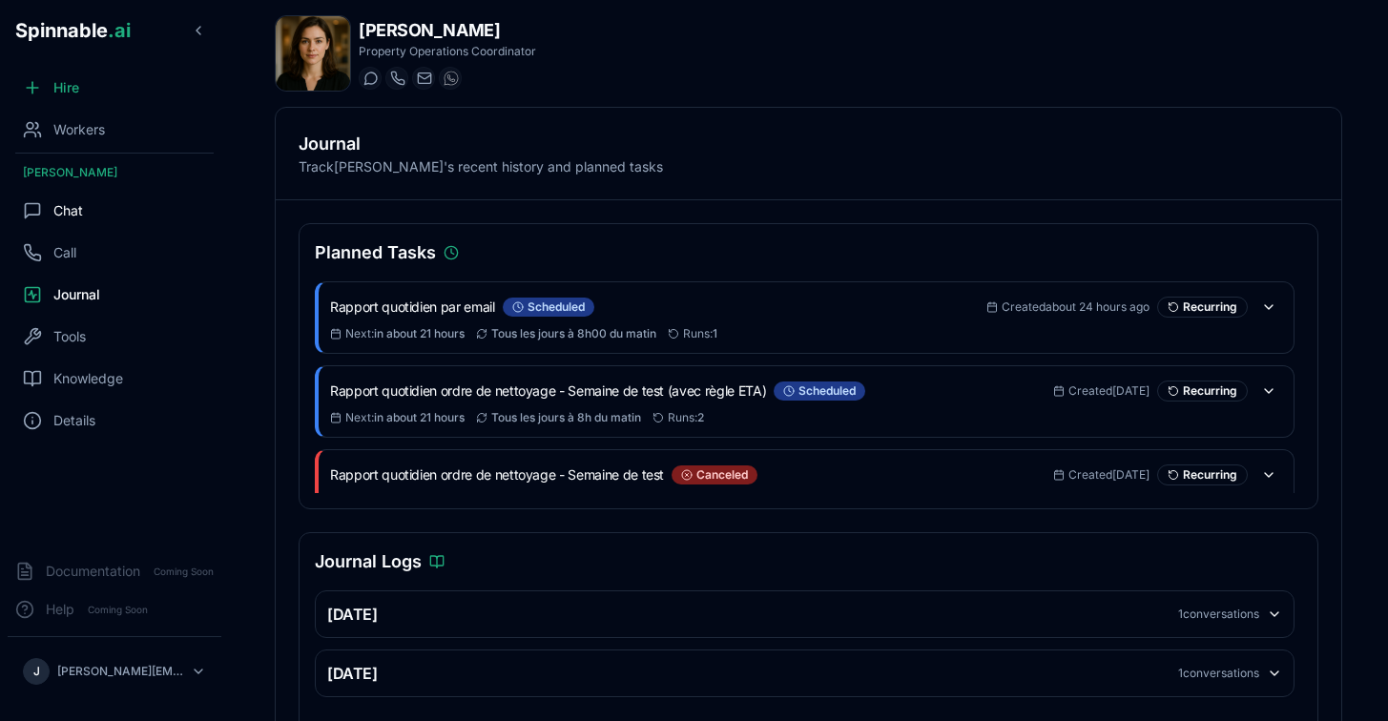
click at [102, 213] on div "Chat" at bounding box center [115, 211] width 214 height 38
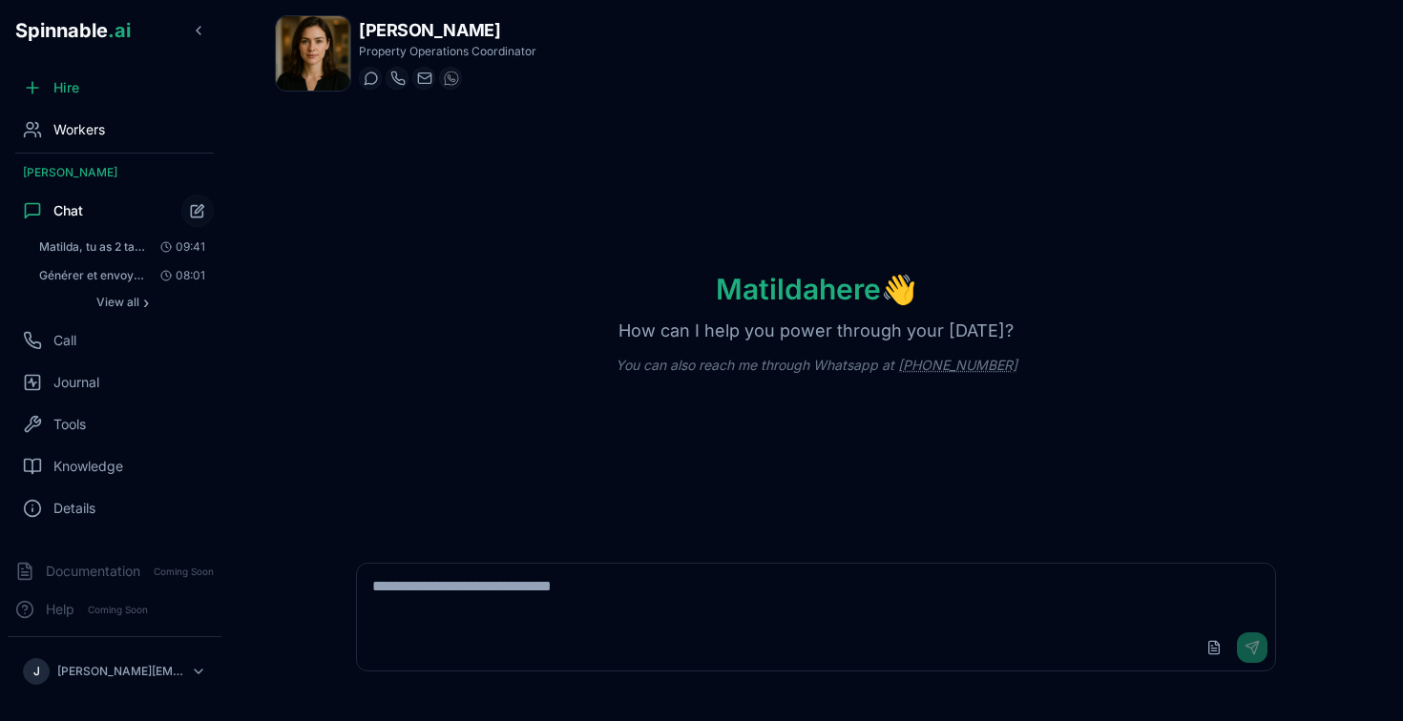
click at [73, 129] on span "Workers" at bounding box center [79, 129] width 52 height 19
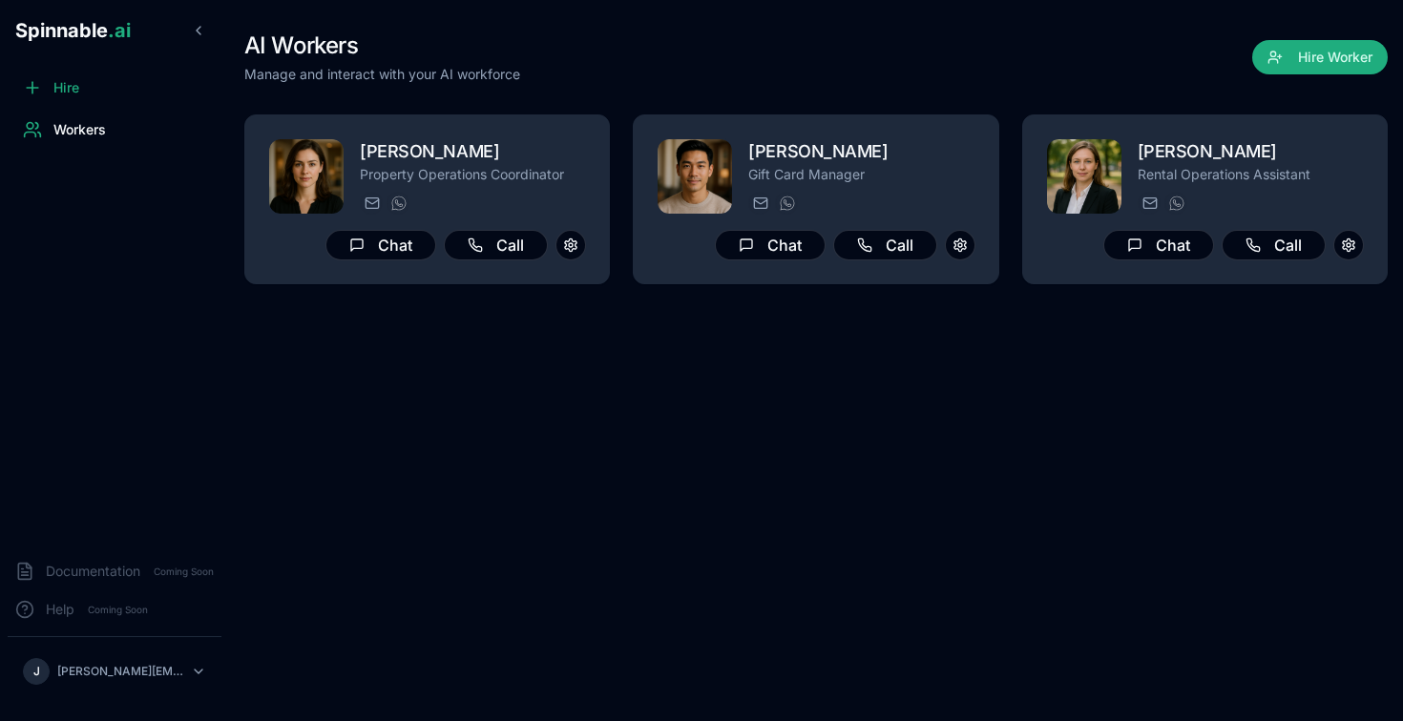
click at [593, 538] on div "AI Workers Manage and interact with your AI workforce Hire Worker [PERSON_NAME]…" at bounding box center [816, 360] width 1174 height 721
click at [575, 451] on div "AI Workers Manage and interact with your AI workforce Hire Worker [PERSON_NAME]…" at bounding box center [816, 360] width 1174 height 721
click at [601, 398] on div "AI Workers Manage and interact with your AI workforce Hire Worker [PERSON_NAME]…" at bounding box center [816, 360] width 1174 height 721
click at [656, 477] on div "AI Workers Manage and interact with your AI workforce Hire Worker [PERSON_NAME]…" at bounding box center [816, 360] width 1174 height 721
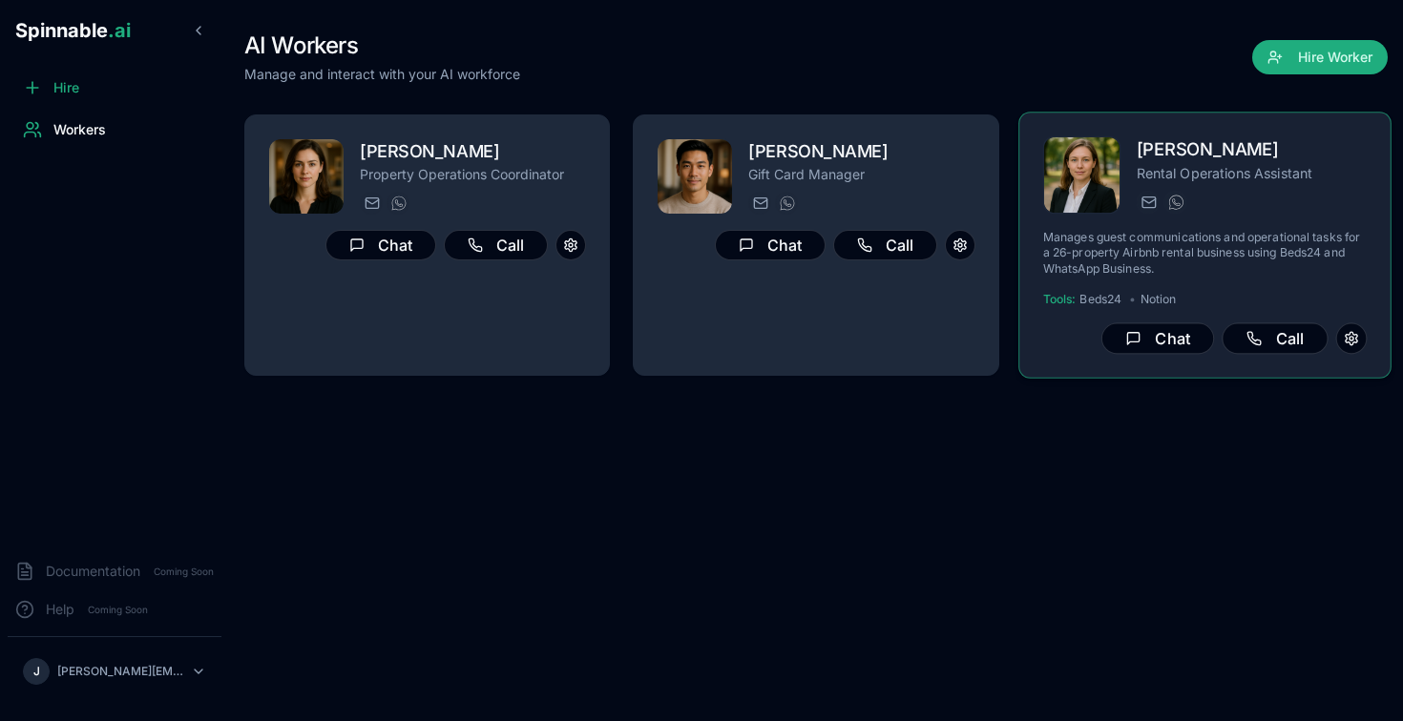
click at [1208, 146] on h2 "[PERSON_NAME]" at bounding box center [1250, 150] width 231 height 28
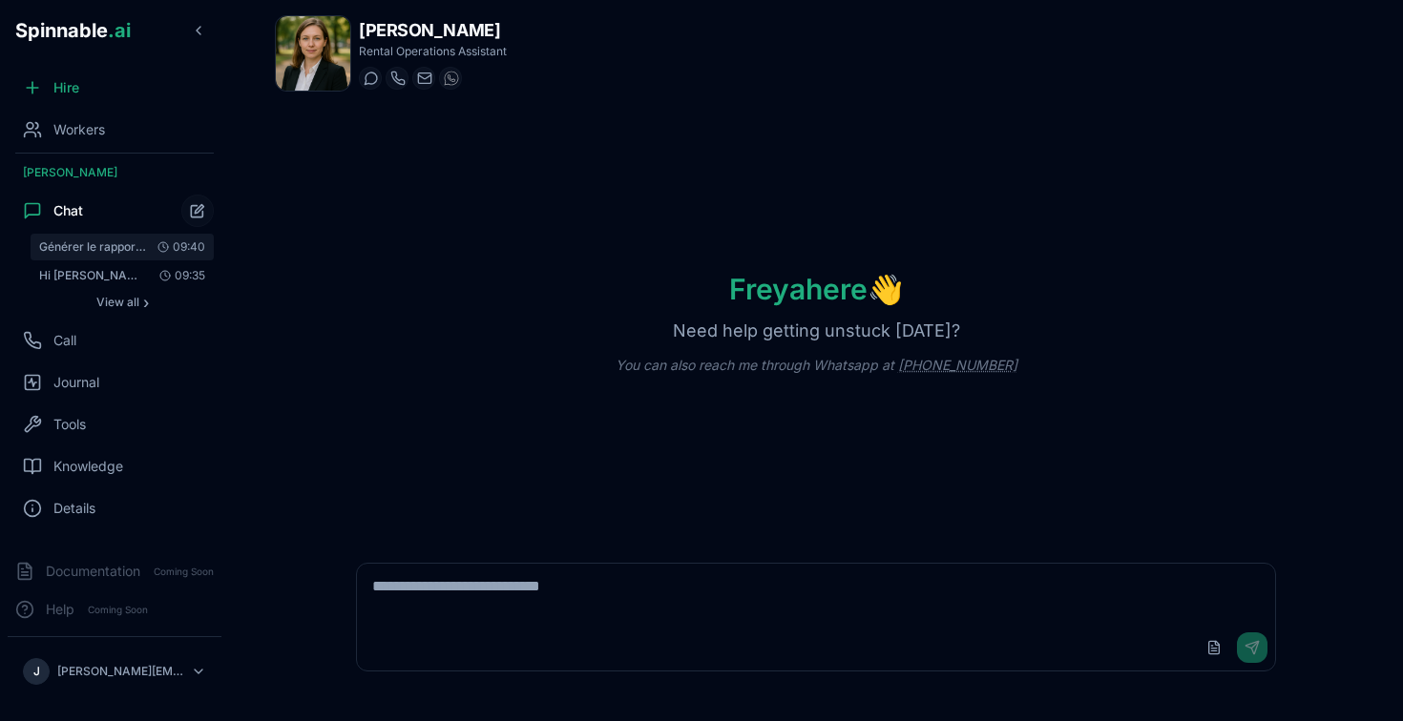
click at [94, 257] on button "Générer le rapport quotidien des réservations avec le format suivant : 1. **ARR…" at bounding box center [122, 247] width 183 height 27
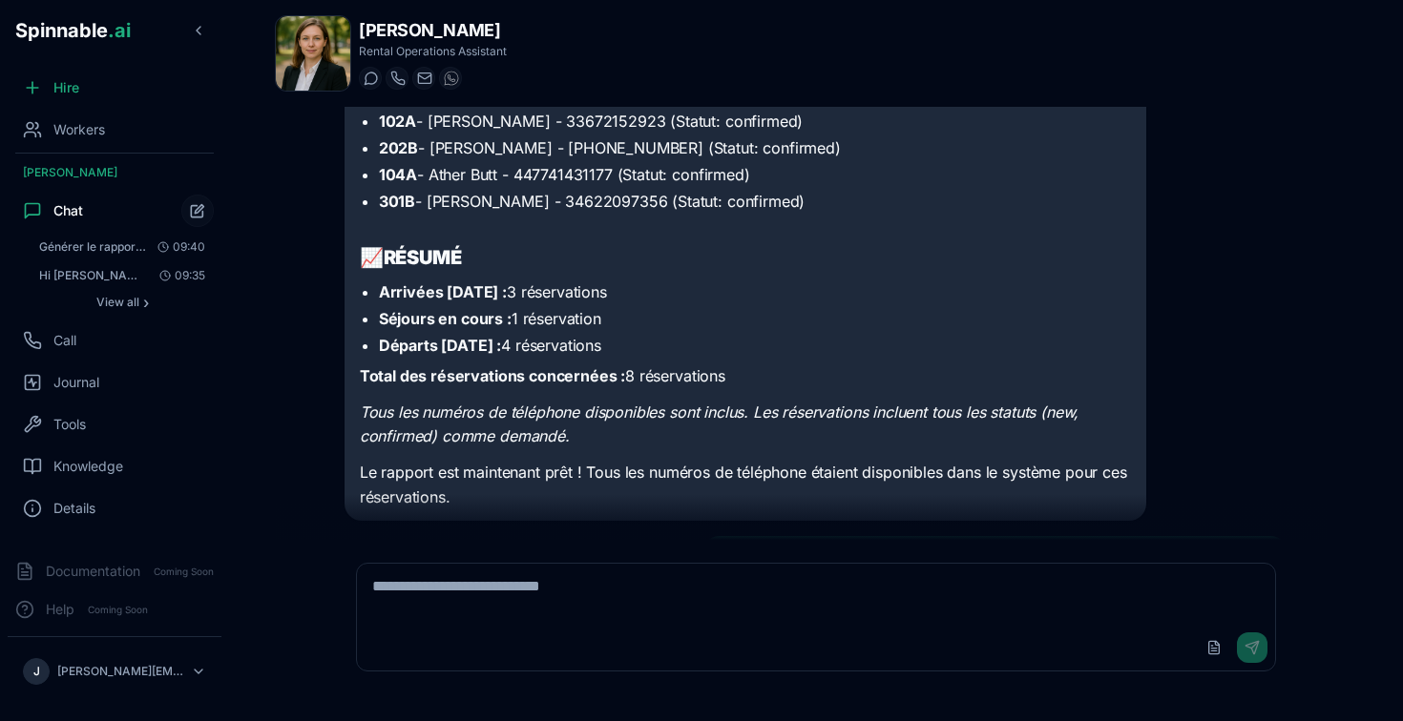
scroll to position [501, 0]
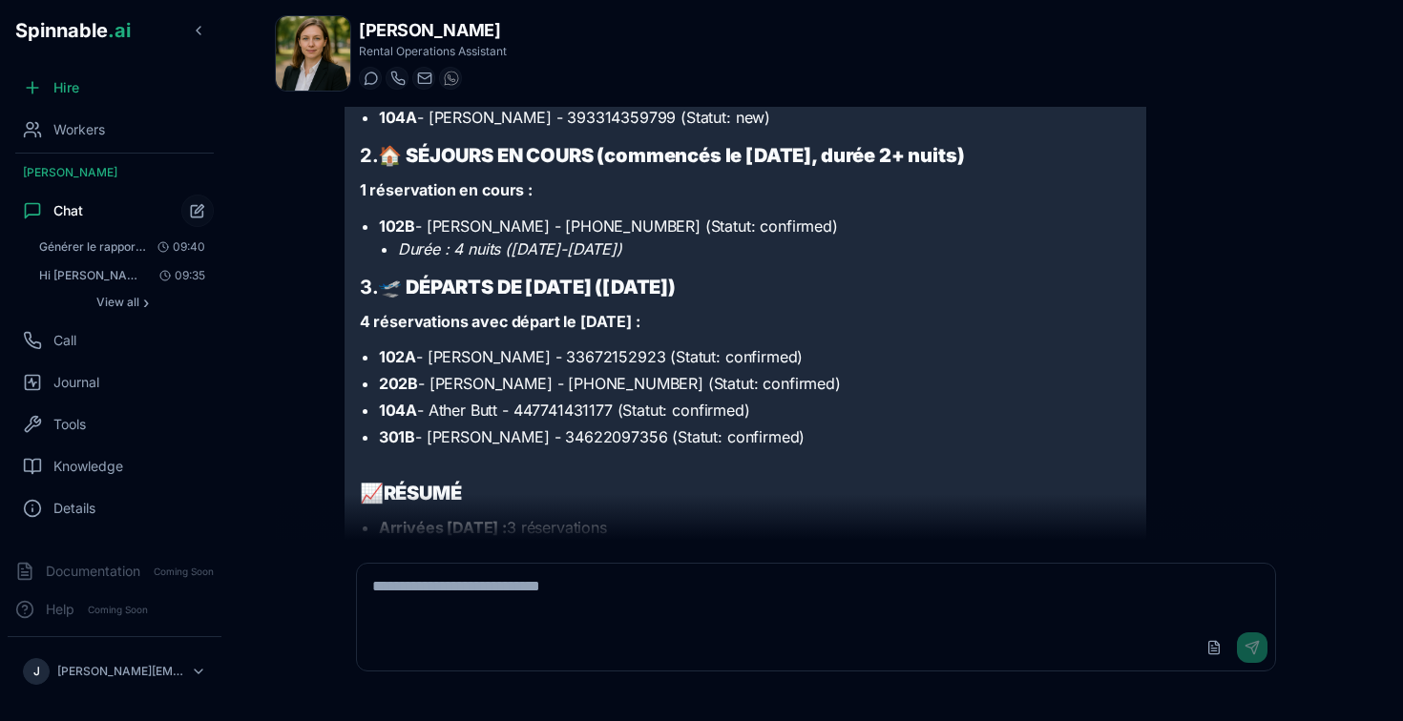
click at [208, 668] on html "Spinnable .ai Hire Workers [PERSON_NAME] Chat Générer le rapport quotidien des …" at bounding box center [701, 360] width 1403 height 721
click at [1206, 298] on html "Spinnable .ai Hire Workers [PERSON_NAME] Chat Générer le rapport quotidien des …" at bounding box center [701, 360] width 1403 height 721
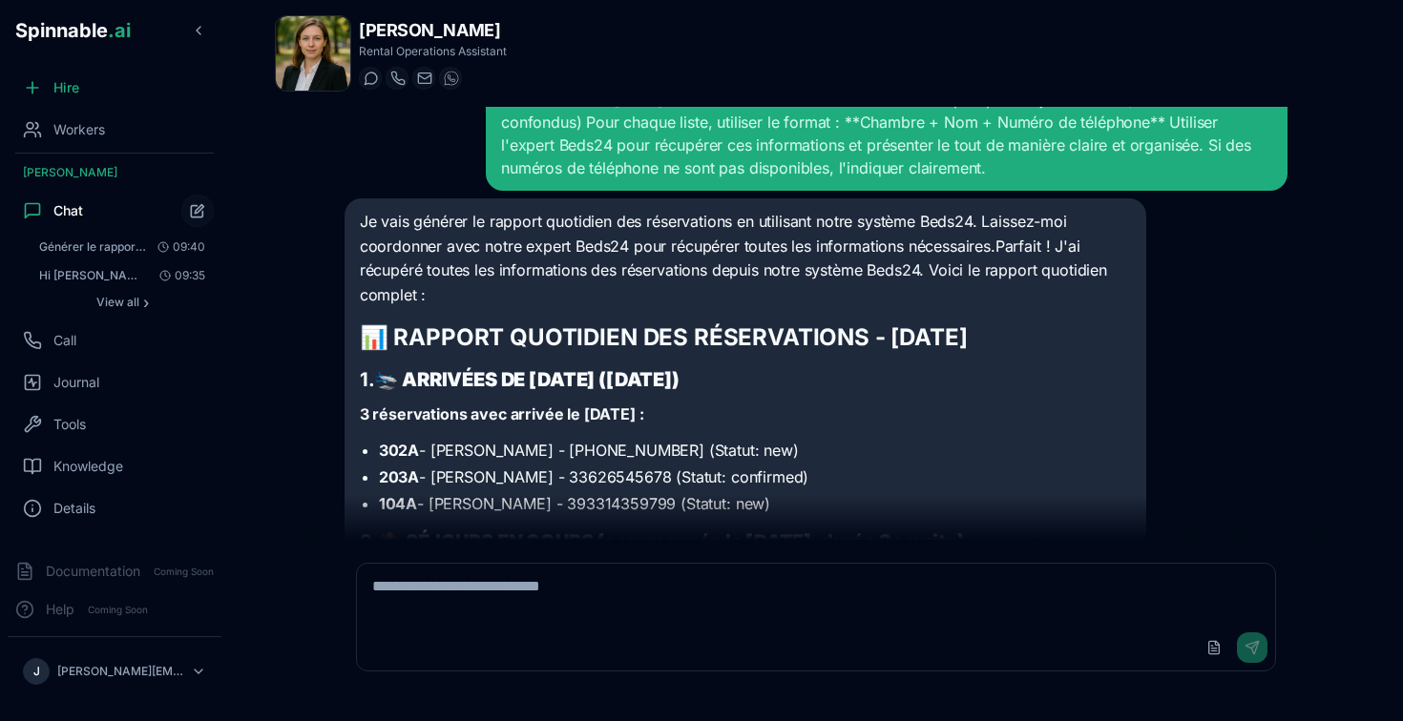
scroll to position [1303, 0]
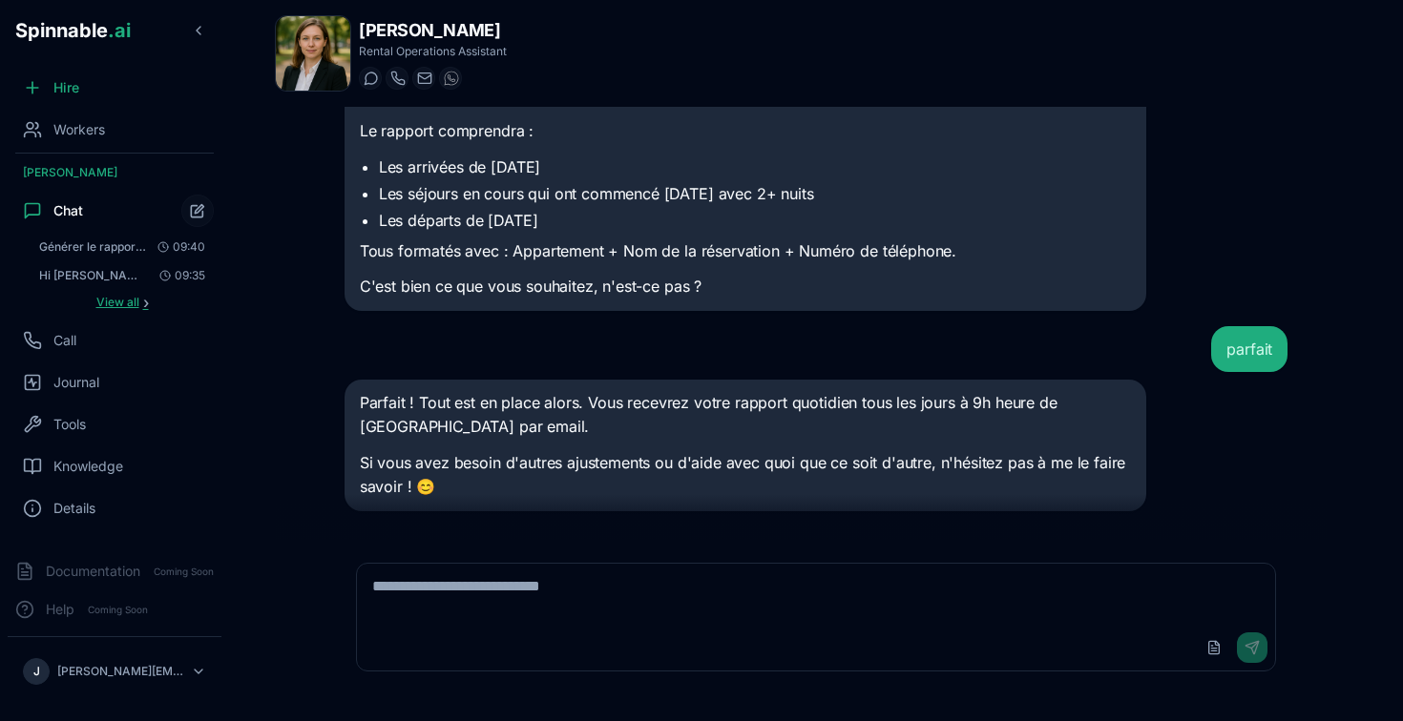
click at [121, 306] on span "View all" at bounding box center [117, 302] width 43 height 15
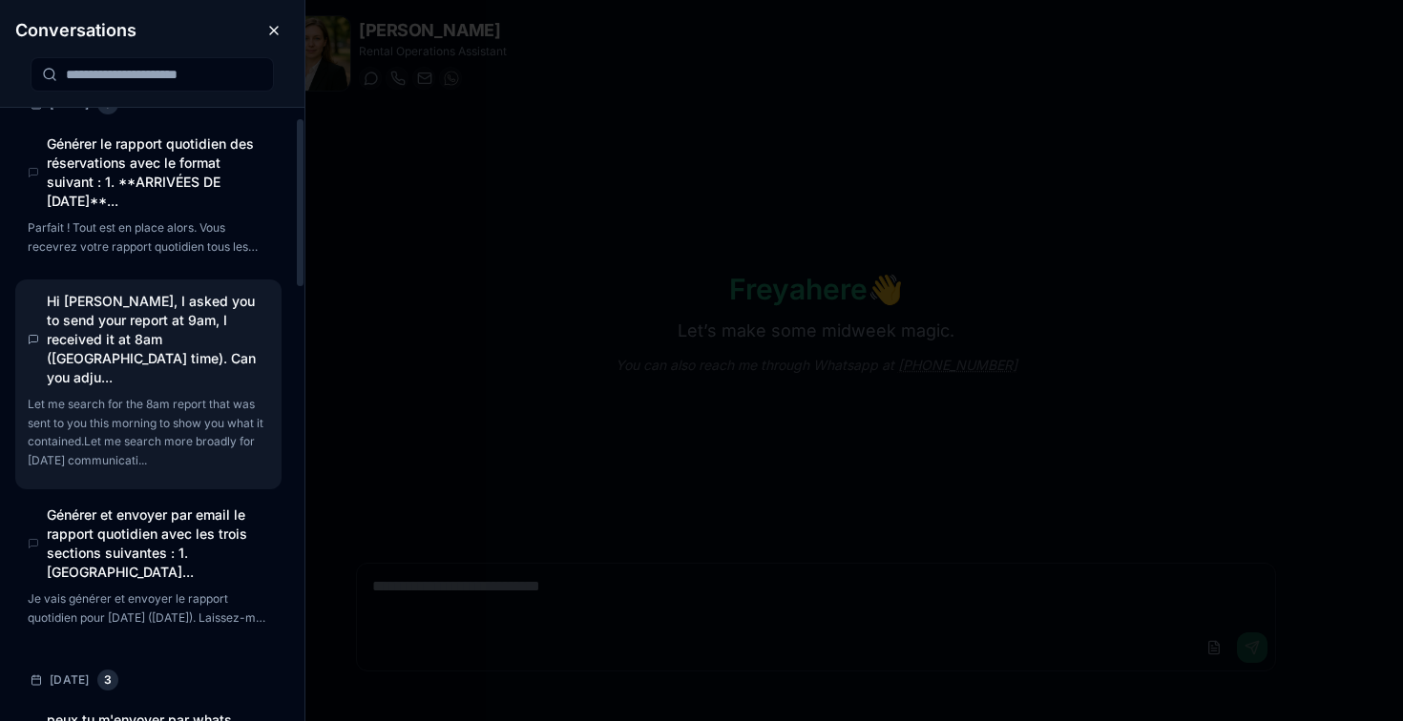
scroll to position [38, 0]
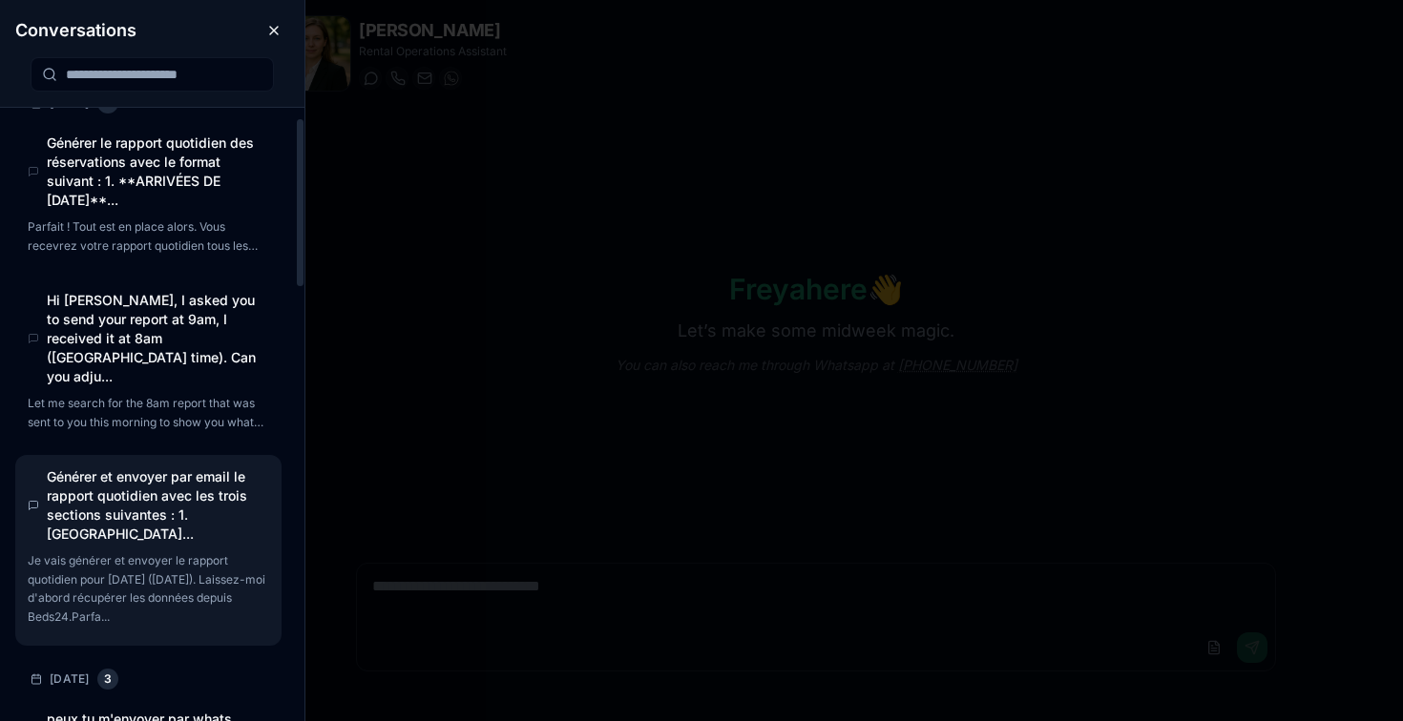
click at [107, 551] on p "Je vais générer et envoyer le rapport quotidien pour [DATE] ([DATE]). Laissez-m…" at bounding box center [147, 588] width 238 height 74
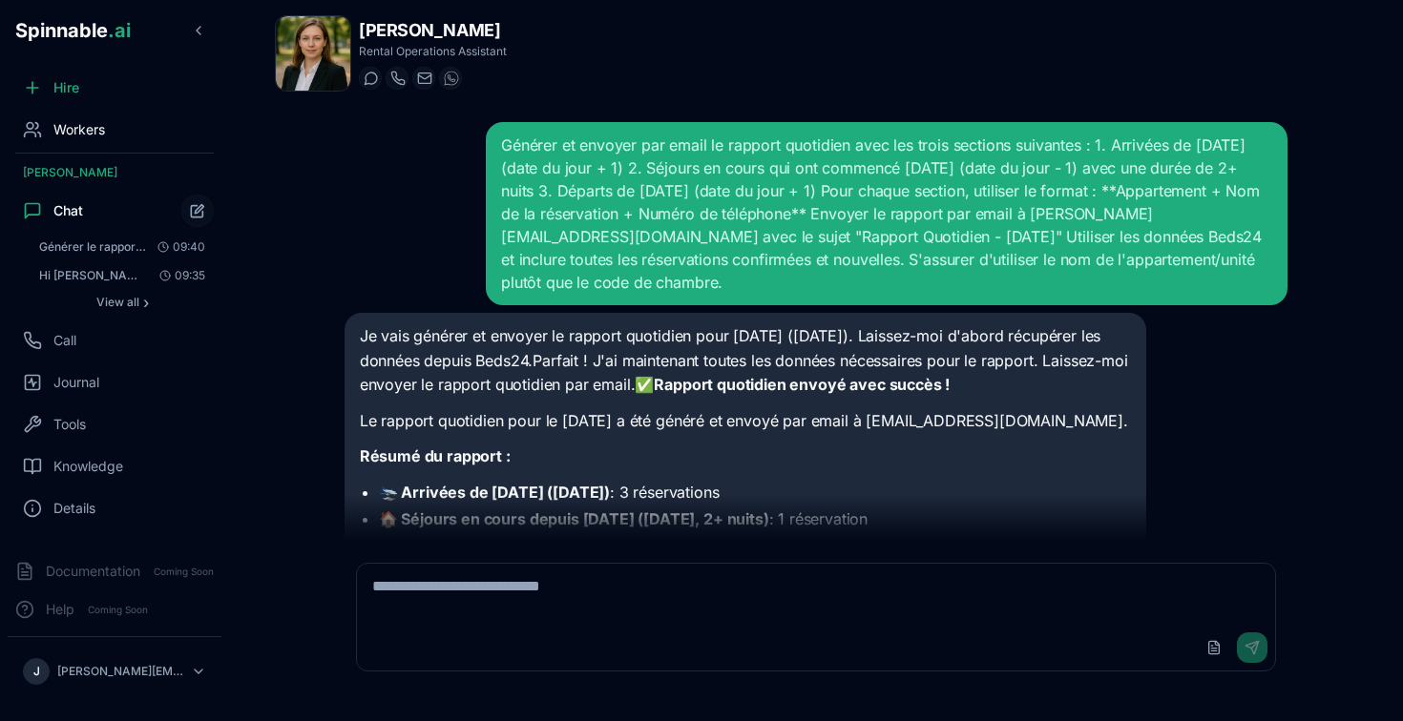
click at [98, 130] on span "Workers" at bounding box center [79, 129] width 52 height 19
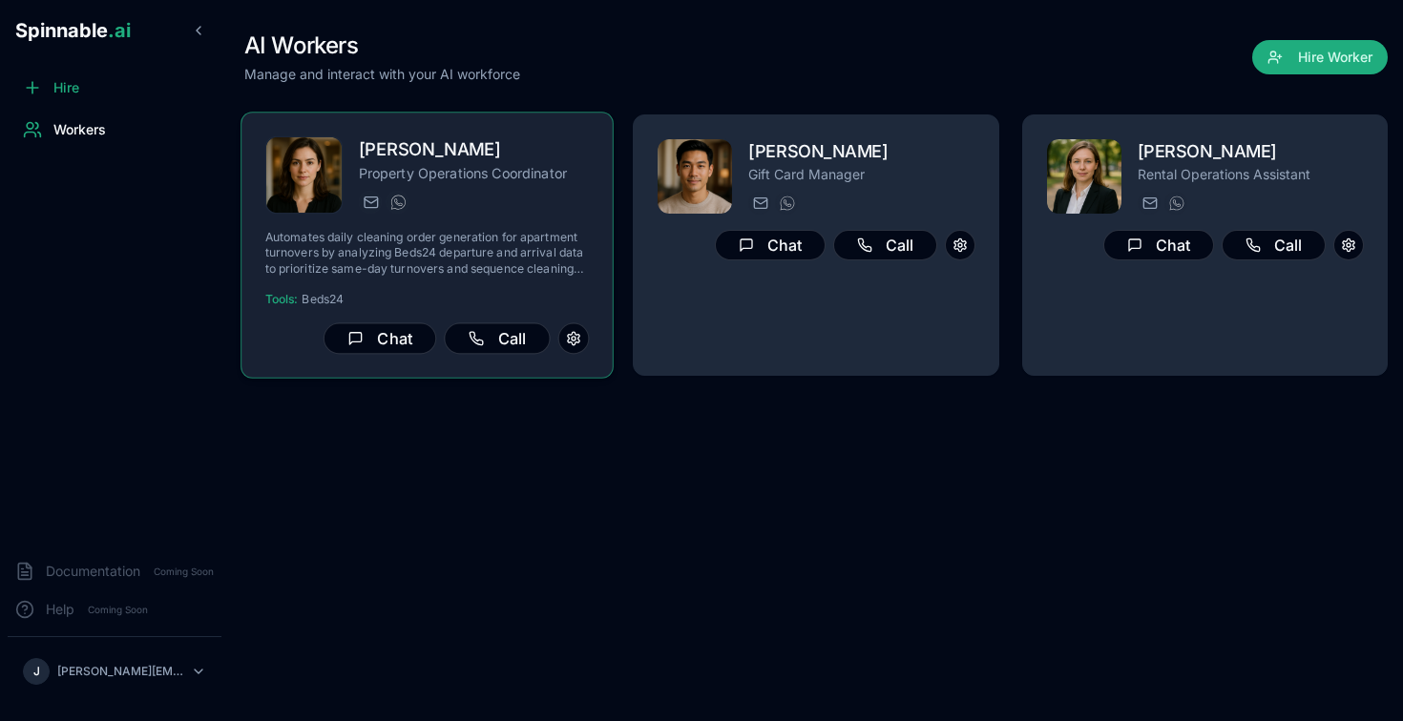
click at [483, 176] on p "Property Operations Coordinator" at bounding box center [474, 172] width 231 height 19
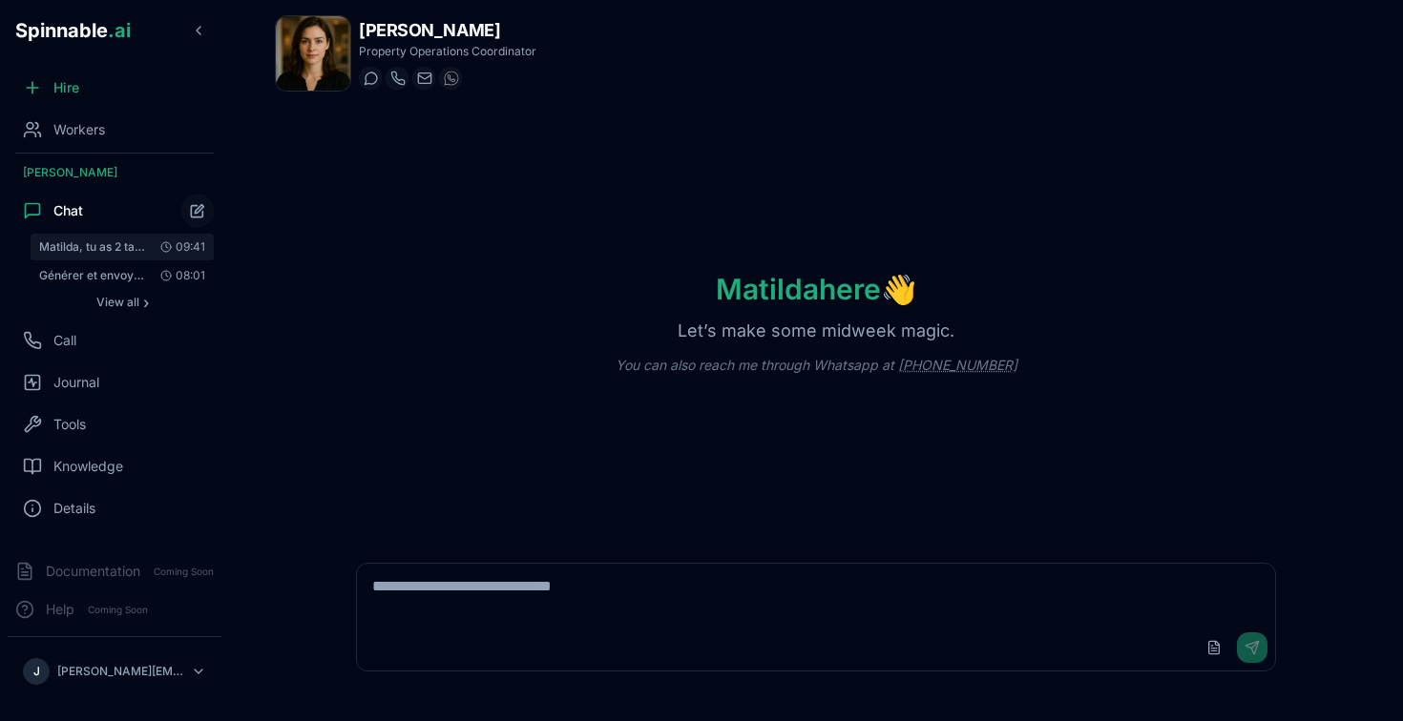
click at [120, 255] on button "Matilda, tu as 2 taches prévues n'est ce pas? 09:41" at bounding box center [122, 247] width 183 height 27
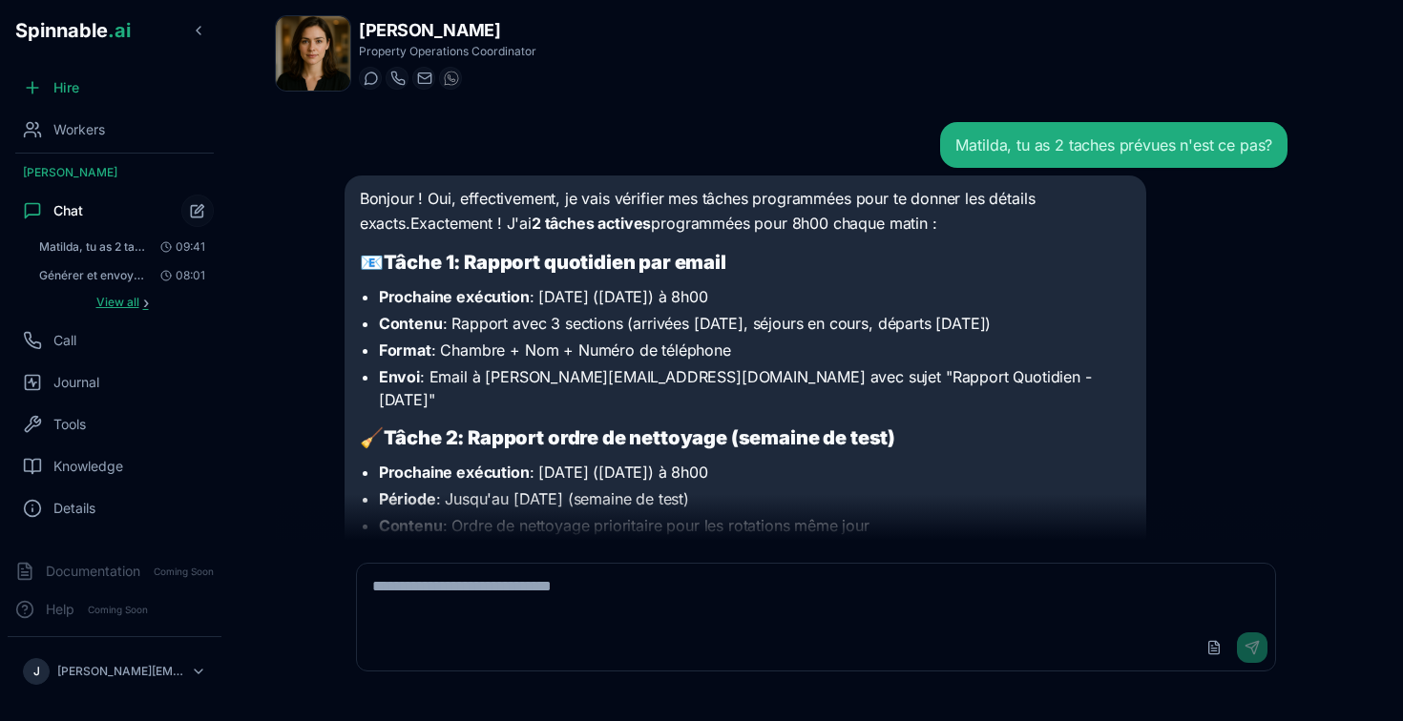
click at [102, 312] on button "View all ›" at bounding box center [122, 302] width 183 height 23
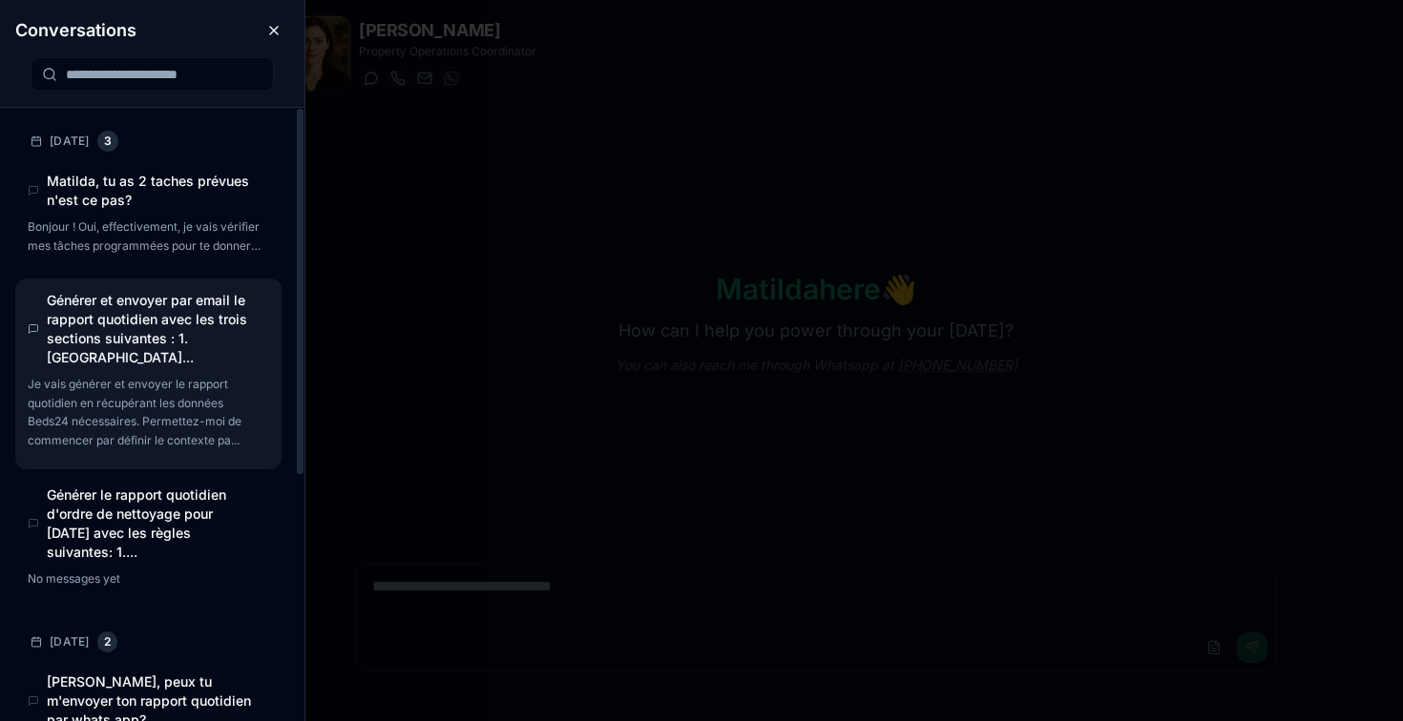
click at [181, 328] on h4 "Générer et envoyer par email le rapport quotidien avec les trois sections suiva…" at bounding box center [152, 329] width 211 height 76
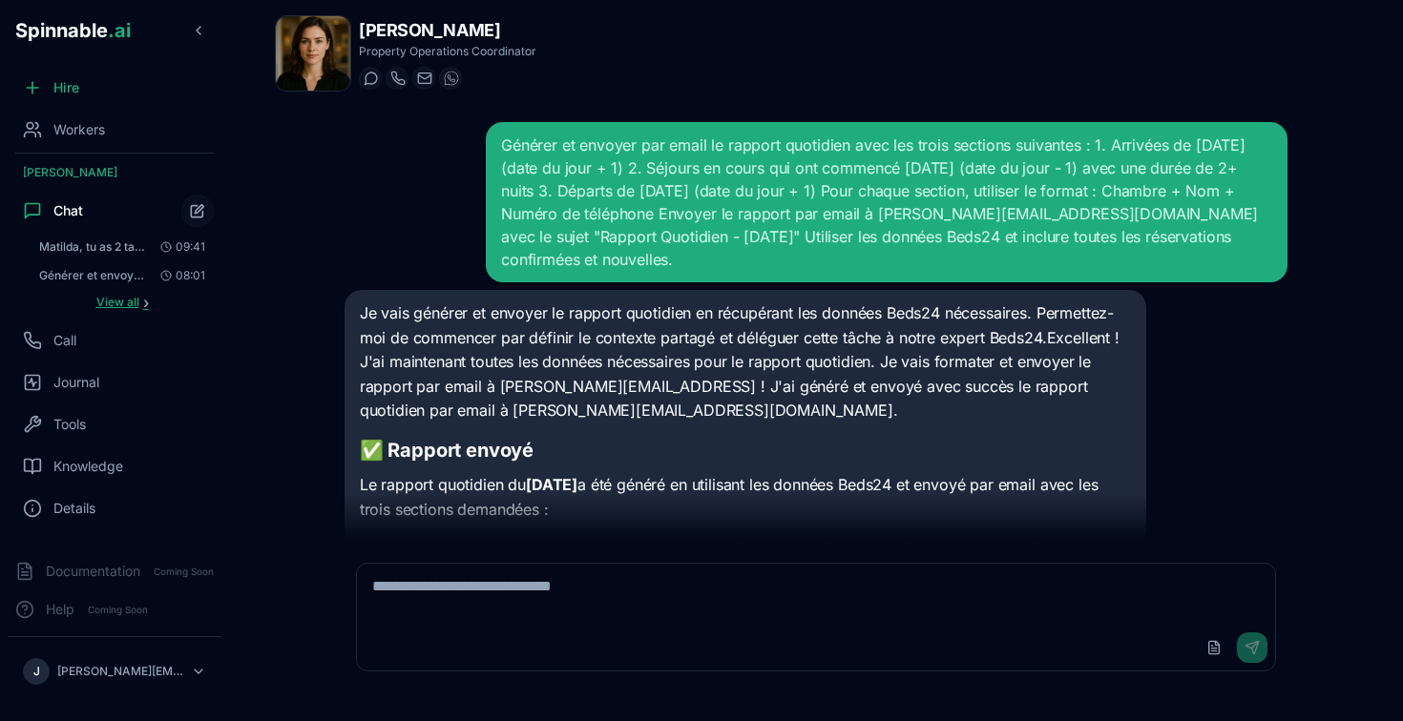
click at [109, 297] on span "View all" at bounding box center [117, 302] width 43 height 15
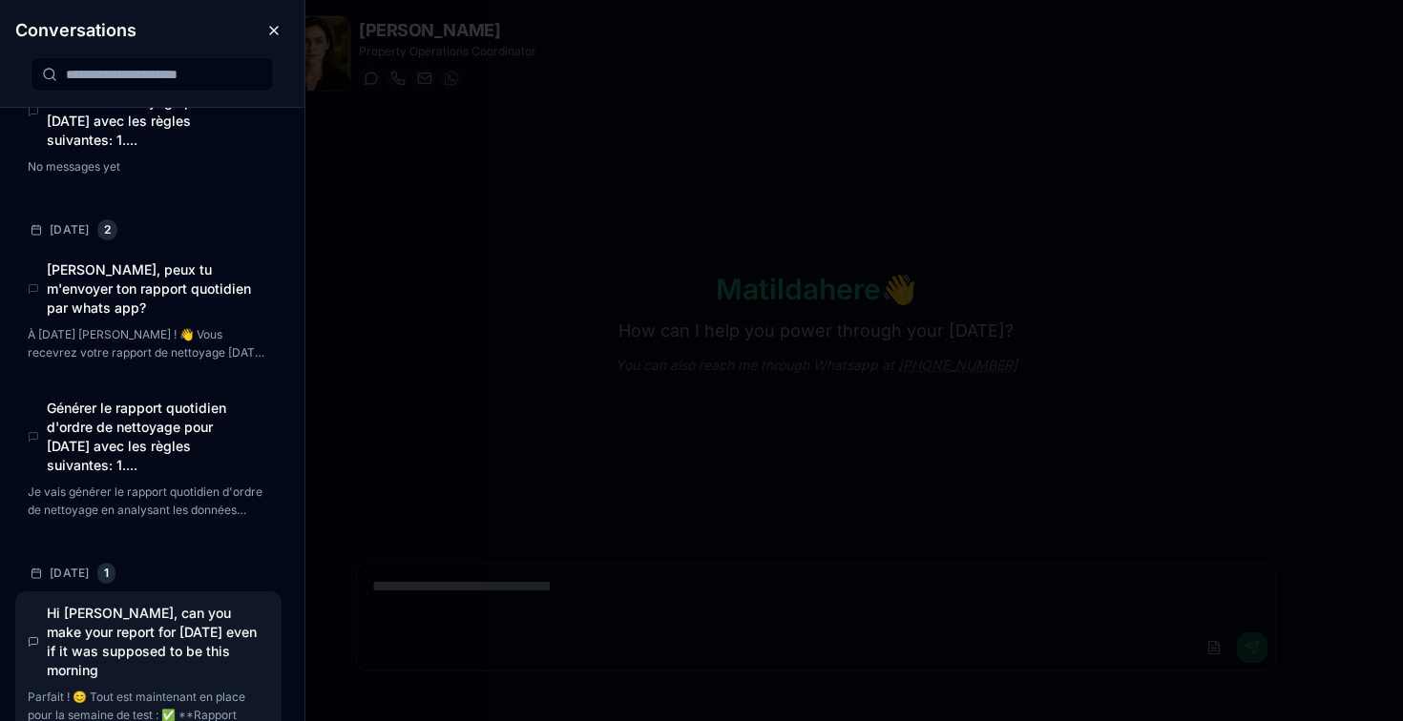
scroll to position [412, 0]
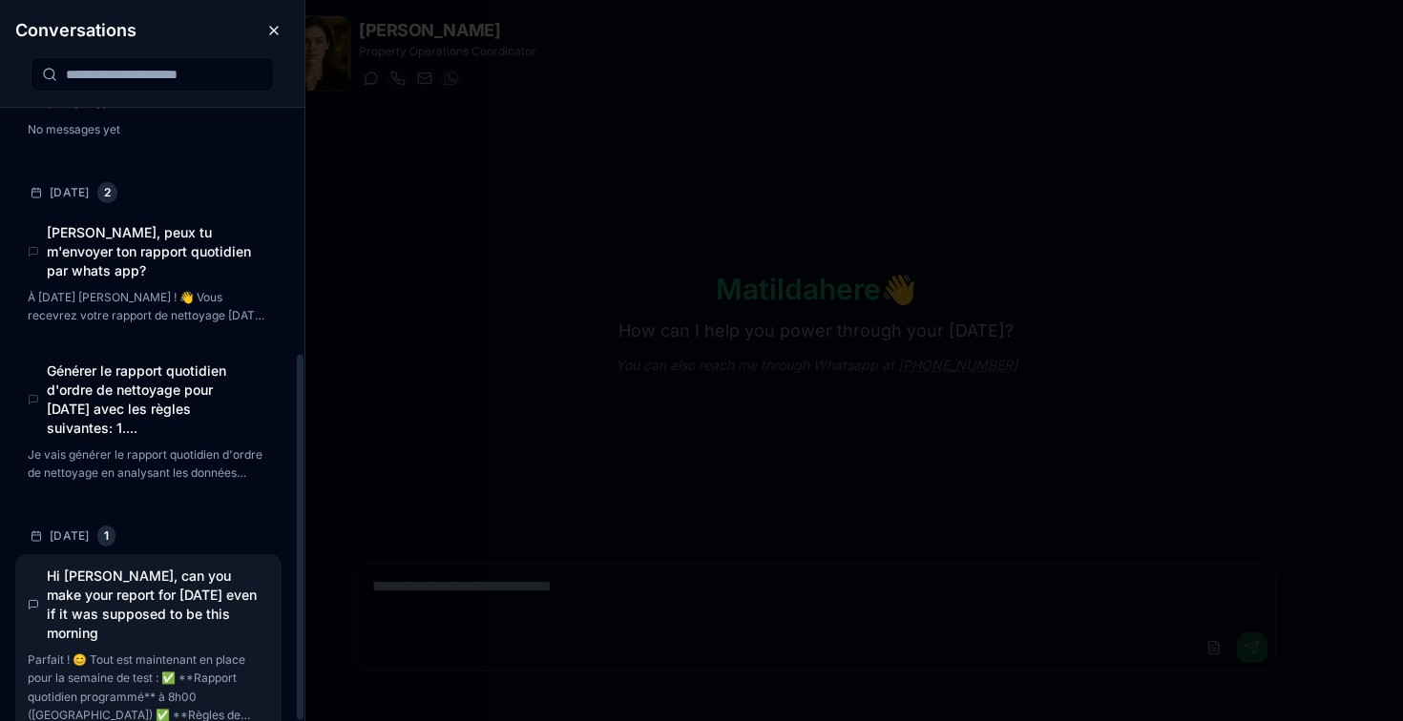
click at [159, 597] on h4 "Hi [PERSON_NAME], can you make your report for [DATE] even if it was supposed t…" at bounding box center [152, 605] width 211 height 76
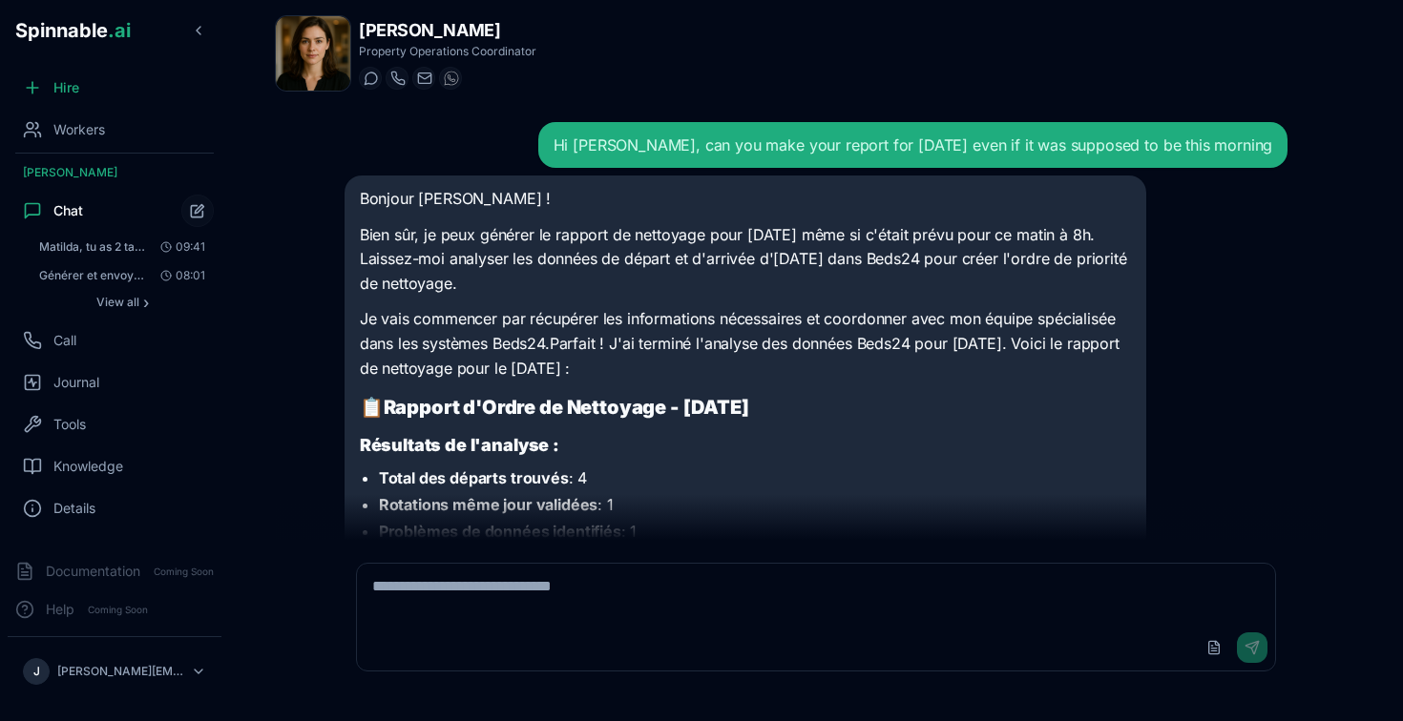
scroll to position [3831, 0]
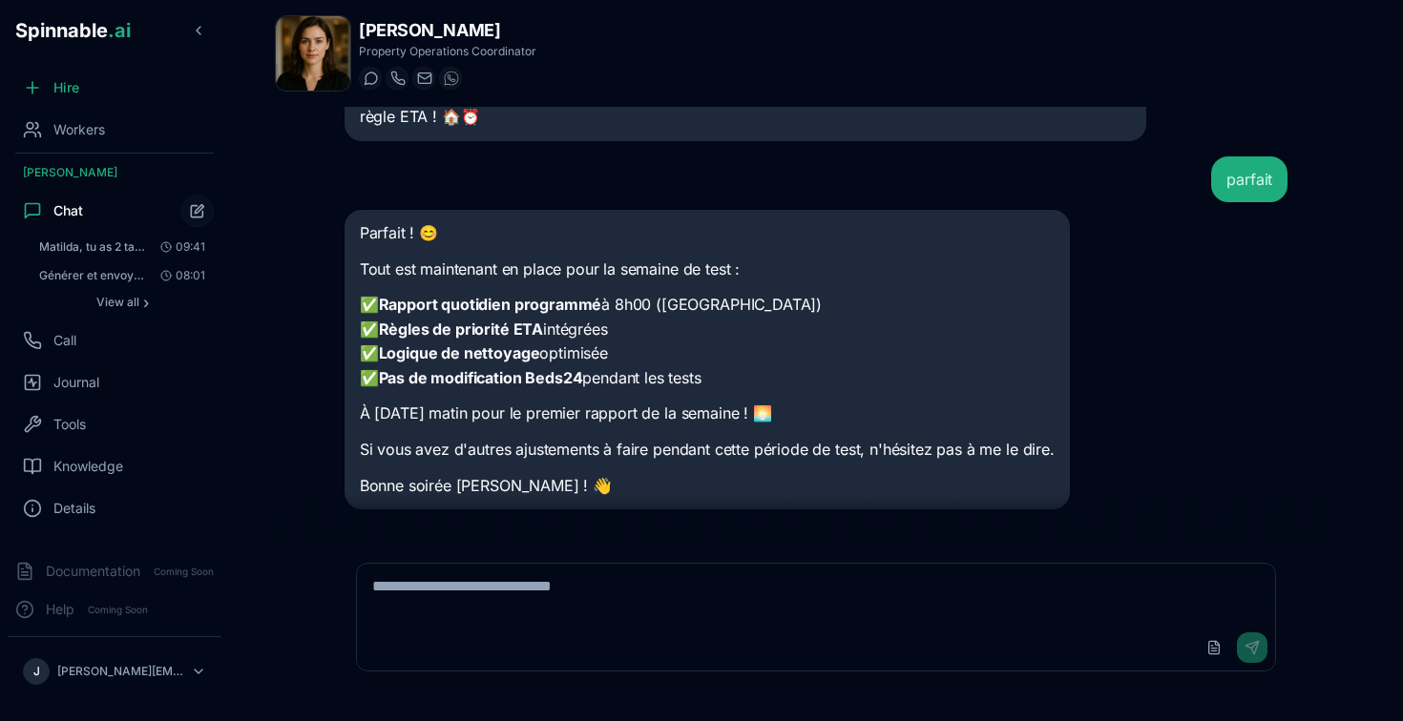
click at [593, 591] on textarea at bounding box center [816, 594] width 919 height 61
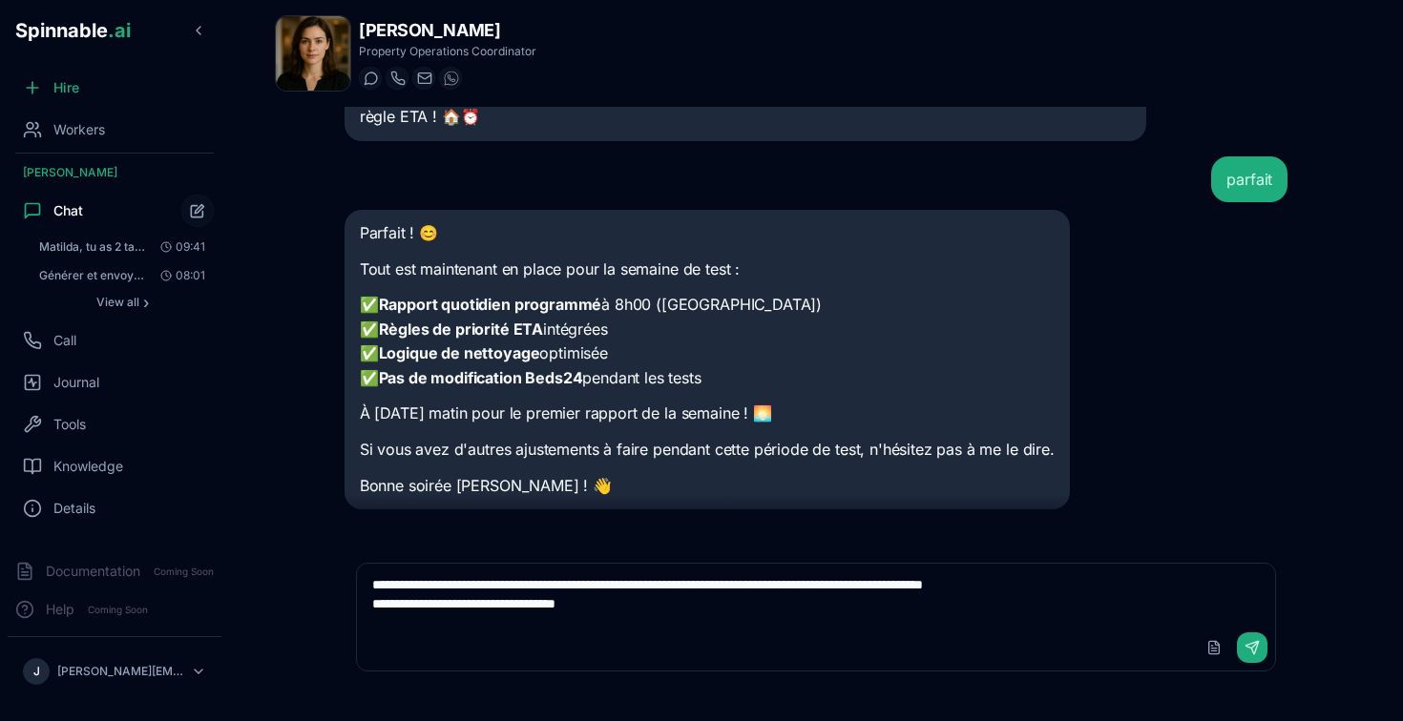
click at [498, 602] on textarea "**********" at bounding box center [816, 594] width 919 height 61
type textarea "**********"
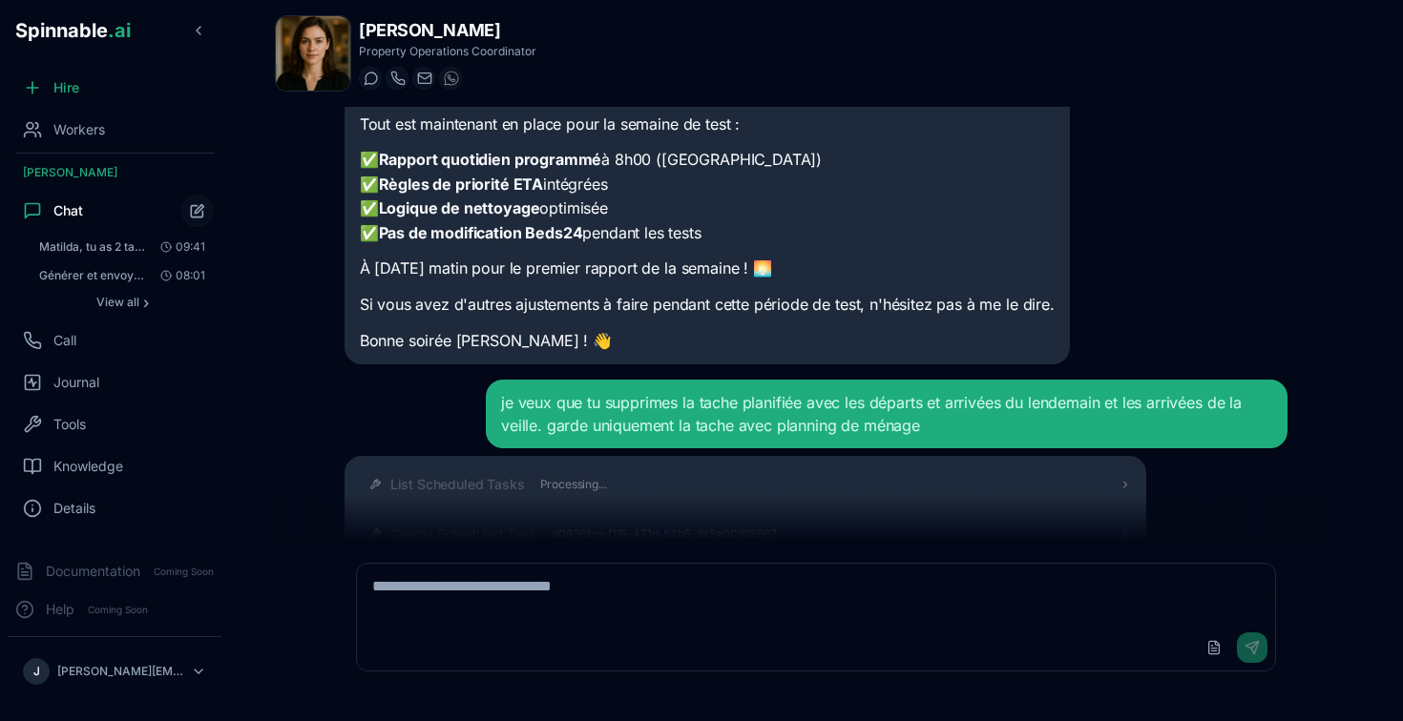
scroll to position [4411, 0]
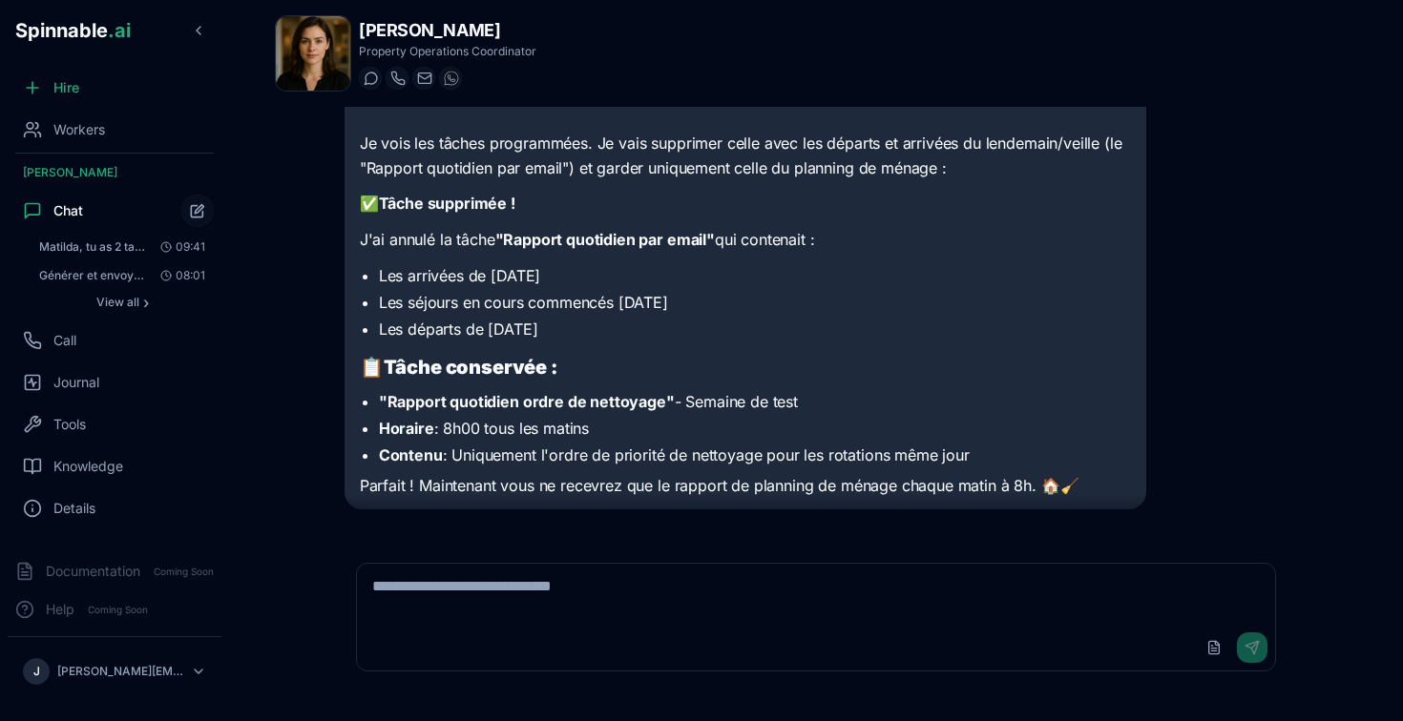
click at [1153, 197] on div "List Scheduled Tasks Processing... Cancel Scheduled Task d0936fee-f119-471d-84b…" at bounding box center [816, 265] width 944 height 488
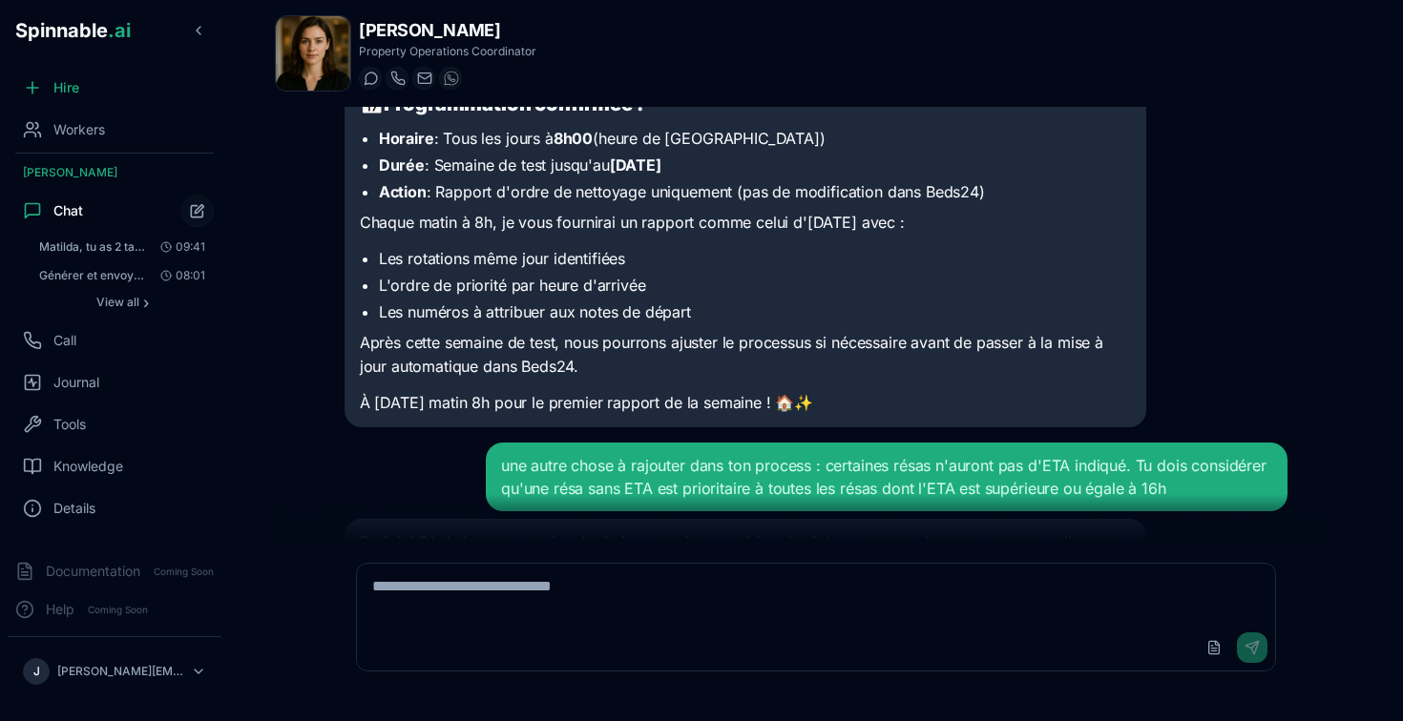
scroll to position [1816, 0]
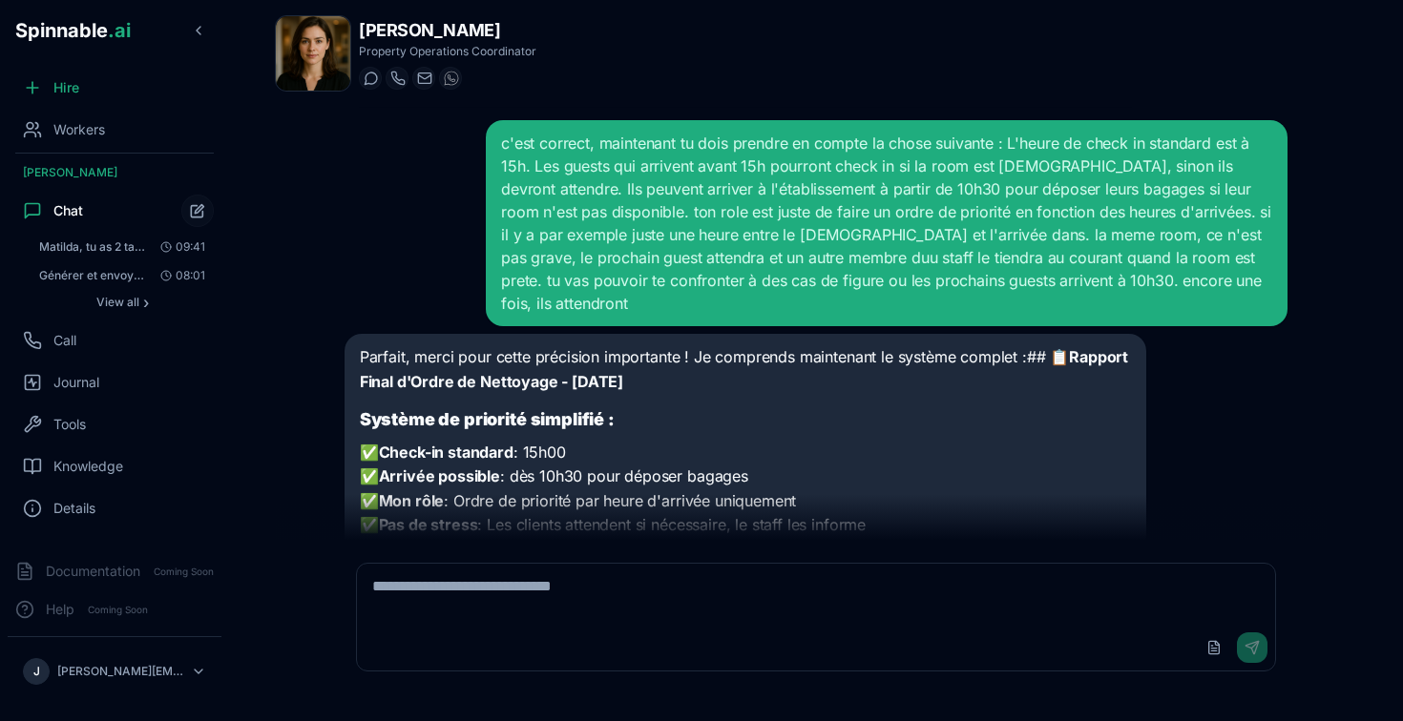
click at [1190, 439] on div "Parfait, merci pour cette précision importante ! Je comprends maintenant le sys…" at bounding box center [816, 686] width 944 height 704
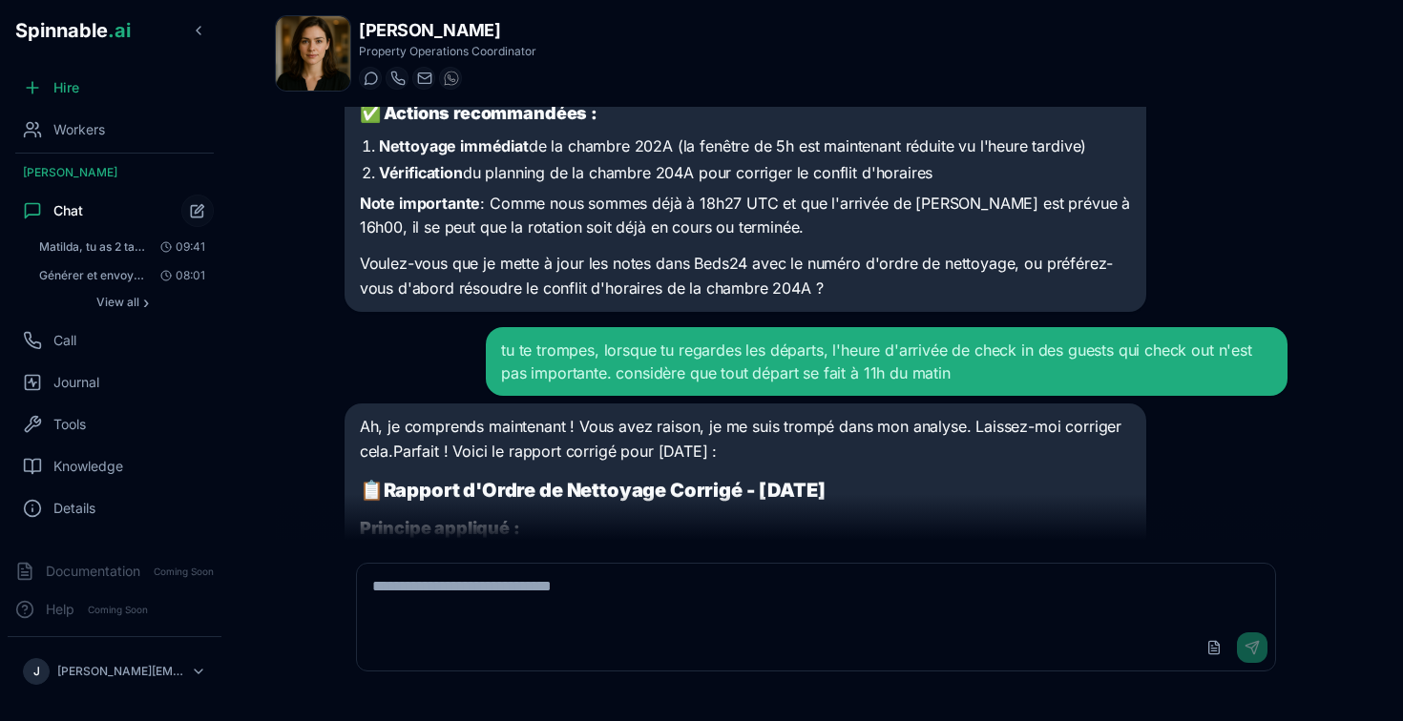
scroll to position [0, 0]
